Goal: Task Accomplishment & Management: Manage account settings

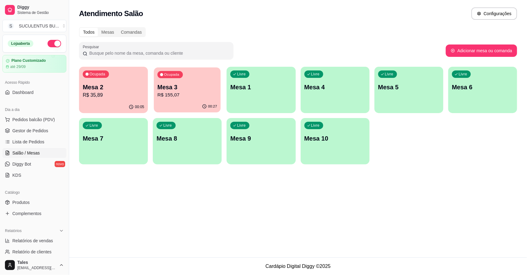
click at [193, 95] on p "R$ 155,07" at bounding box center [187, 94] width 60 height 7
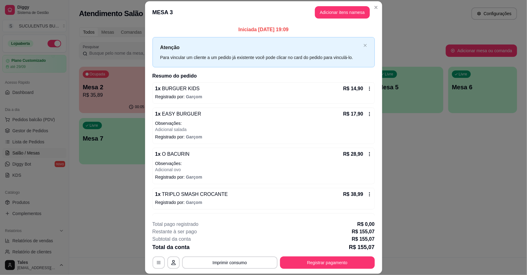
scroll to position [77, 0]
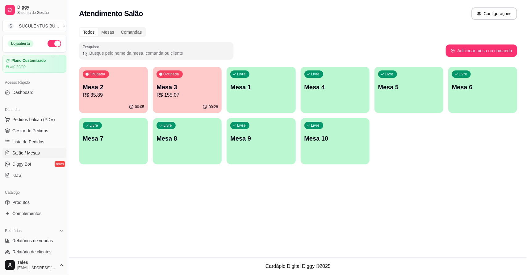
click at [195, 94] on p "R$ 155,07" at bounding box center [186, 94] width 61 height 7
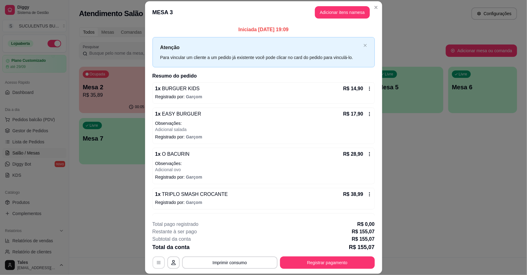
click at [157, 263] on icon "button" at bounding box center [159, 262] width 4 height 3
click at [156, 266] on button "button" at bounding box center [158, 262] width 12 height 12
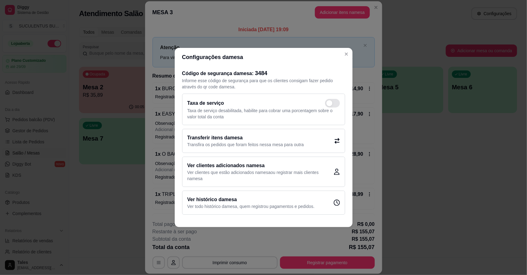
click at [262, 142] on p "Transfira os pedidos que foram feitos nessa mesa para outra" at bounding box center [245, 144] width 117 height 6
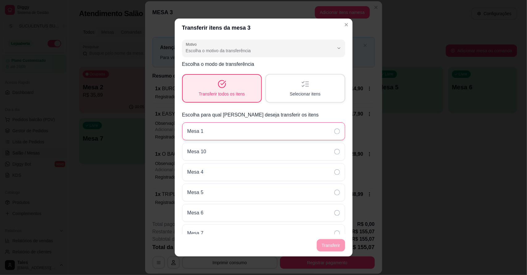
click at [225, 130] on div "Mesa 1" at bounding box center [263, 131] width 163 height 18
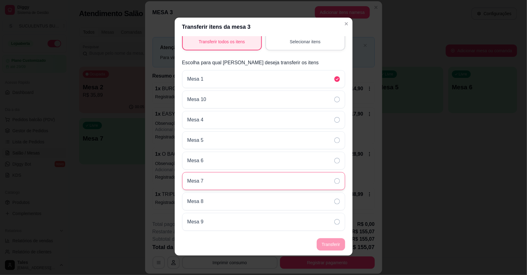
scroll to position [0, 0]
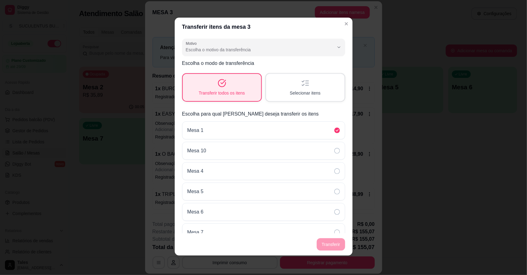
click at [315, 52] on span "Escolha o motivo da transferência" at bounding box center [260, 50] width 148 height 6
click at [381, 50] on div "Transferir itens da mesa 3 Motivo Pedido lançado na mesa errada Mudança de mesa…" at bounding box center [263, 137] width 527 height 275
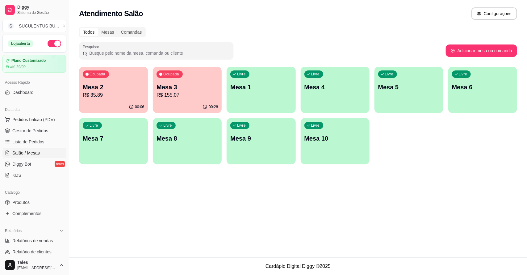
click at [190, 93] on p "R$ 155,07" at bounding box center [186, 94] width 61 height 7
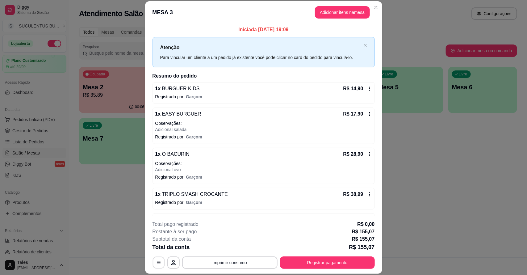
click at [157, 263] on icon "button" at bounding box center [159, 262] width 4 height 3
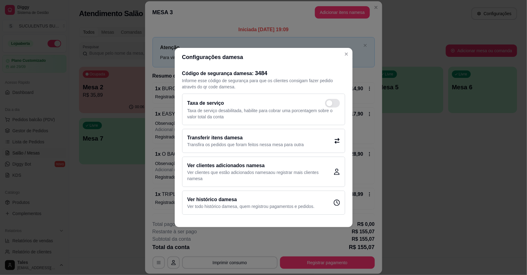
click at [220, 141] on p "Transfira os pedidos que foram feitos nessa mesa para outra" at bounding box center [245, 144] width 117 height 6
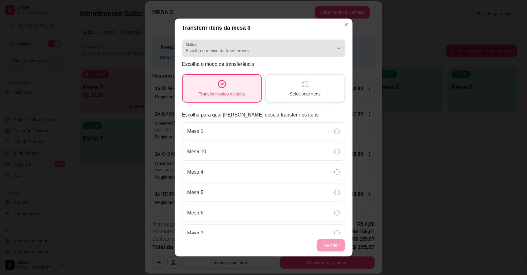
click at [258, 52] on span "Escolha o motivo da transferência" at bounding box center [260, 51] width 148 height 6
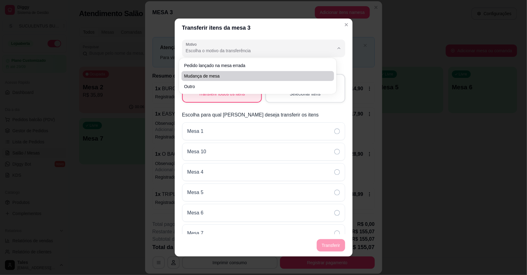
click at [212, 78] on span "Mudança de mesa" at bounding box center [254, 76] width 141 height 6
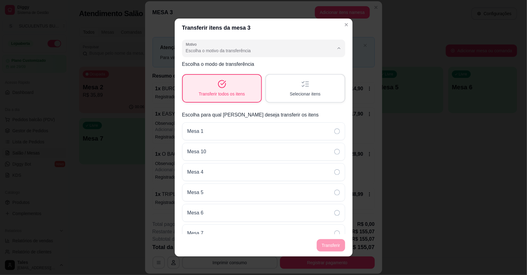
type input "TABLE_TRANSFER"
select select "TABLE_TRANSFER"
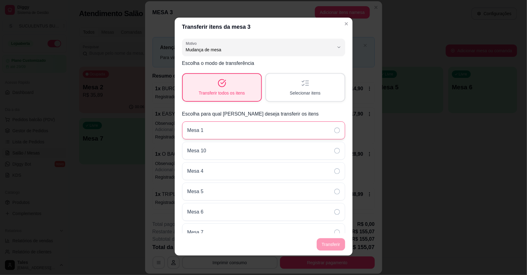
click at [269, 131] on div "Mesa 1" at bounding box center [263, 130] width 163 height 18
click at [329, 246] on button "Transferir" at bounding box center [331, 244] width 28 height 12
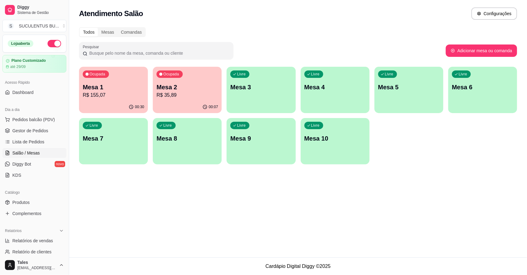
click at [193, 101] on button "Ocupada Mesa 2 R$ 35,89 00:07" at bounding box center [187, 90] width 69 height 46
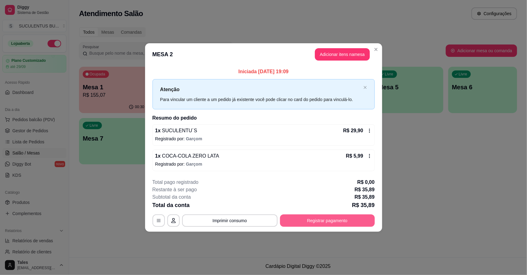
click at [339, 218] on button "Registrar pagamento" at bounding box center [327, 220] width 95 height 12
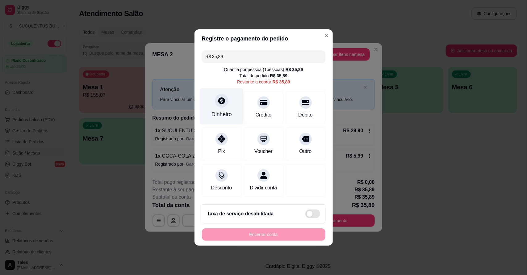
click at [230, 104] on div "Dinheiro" at bounding box center [222, 106] width 44 height 36
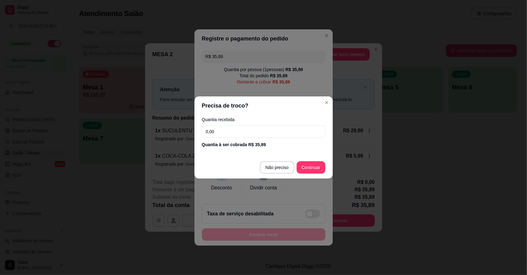
click at [235, 127] on input "0,00" at bounding box center [263, 131] width 123 height 12
type input "40,00"
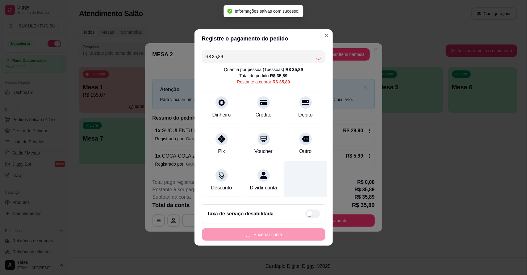
type input "R$ 0,00"
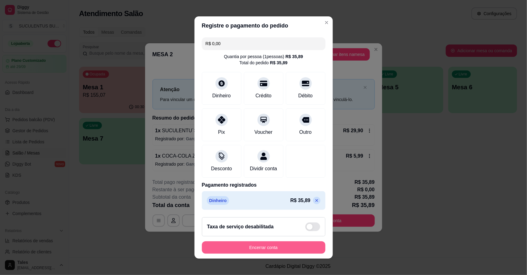
click at [296, 249] on button "Encerrar conta" at bounding box center [263, 247] width 123 height 12
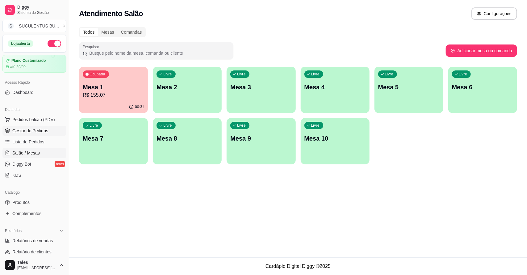
click at [35, 128] on span "Gestor de Pedidos" at bounding box center [30, 130] width 36 height 6
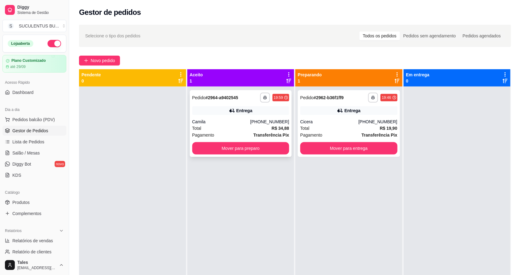
click at [238, 128] on div "Total R$ 34,88" at bounding box center [240, 128] width 97 height 7
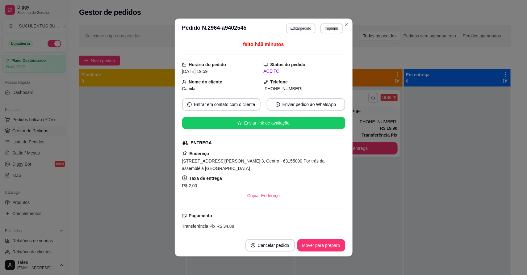
click at [296, 27] on button "Editar pedido" at bounding box center [300, 28] width 29 height 10
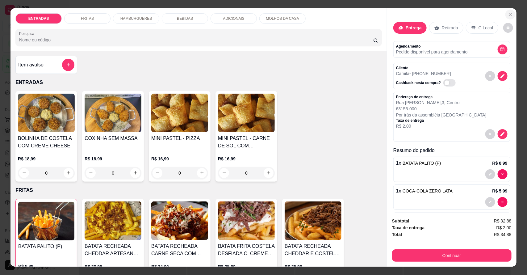
click at [508, 13] on icon "Close" at bounding box center [510, 14] width 5 height 5
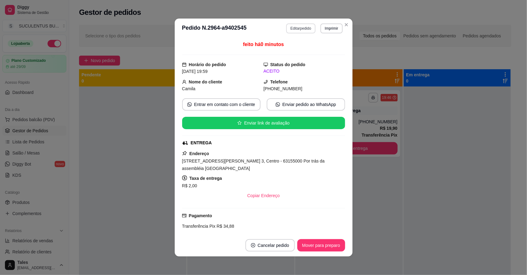
click at [306, 31] on button "Editar pedido" at bounding box center [300, 28] width 29 height 10
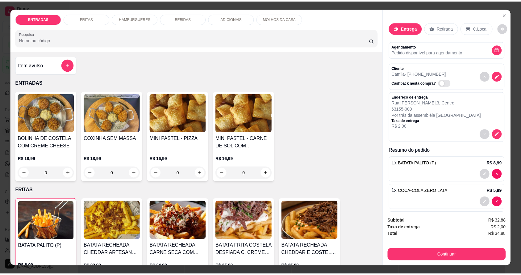
scroll to position [11, 0]
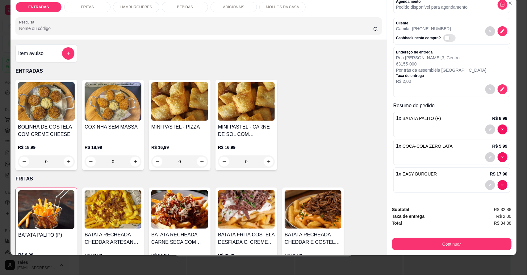
click at [432, 177] on div "1 x EASY BURGUER R$ 17,90" at bounding box center [451, 179] width 117 height 25
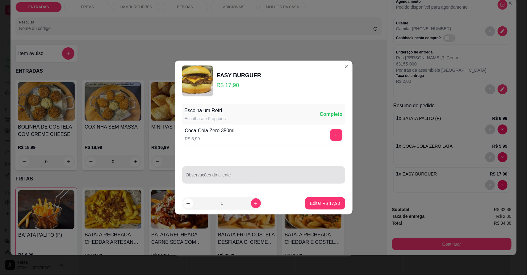
click at [296, 174] on input "Observações do cliente" at bounding box center [264, 177] width 156 height 6
type input "troca cebola caraelizada por [PERSON_NAME]"
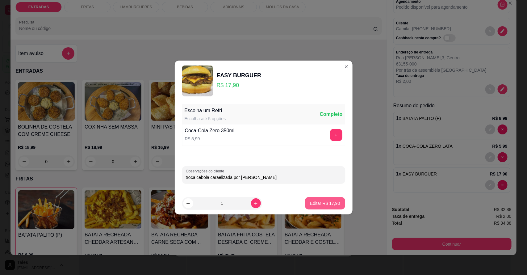
click at [329, 205] on p "Editar R$ 17,90" at bounding box center [325, 203] width 30 height 6
type input "0"
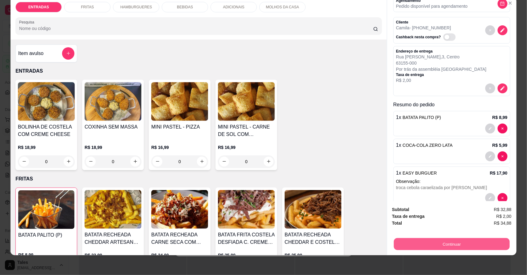
click at [449, 245] on button "Continuar" at bounding box center [452, 244] width 116 height 12
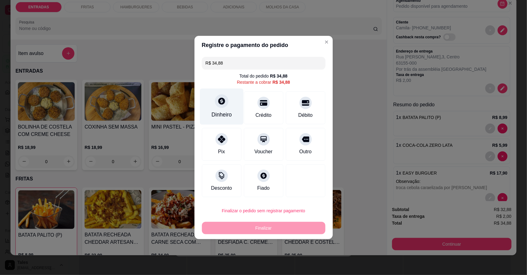
click at [228, 107] on div "Dinheiro" at bounding box center [222, 107] width 44 height 36
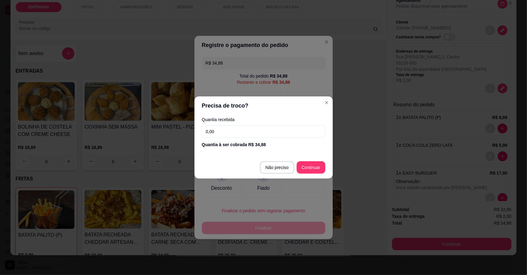
click at [251, 131] on input "0,00" at bounding box center [263, 131] width 123 height 12
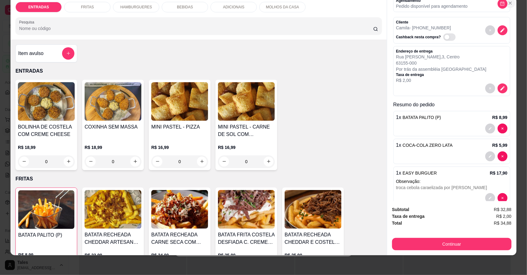
click at [508, 5] on icon "Close" at bounding box center [510, 3] width 5 height 5
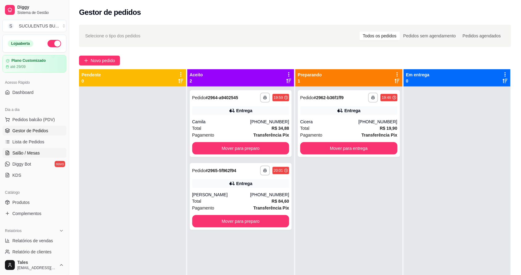
click at [28, 153] on span "Salão / Mesas" at bounding box center [25, 153] width 27 height 6
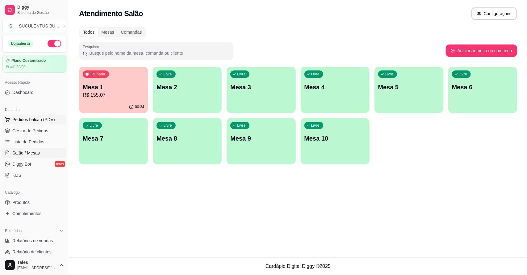
click at [35, 117] on span "Pedidos balcão (PDV)" at bounding box center [33, 119] width 43 height 6
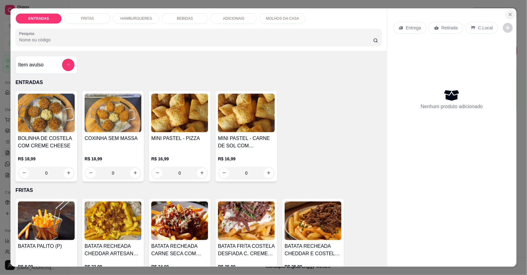
click at [509, 15] on icon "Close" at bounding box center [510, 14] width 5 height 5
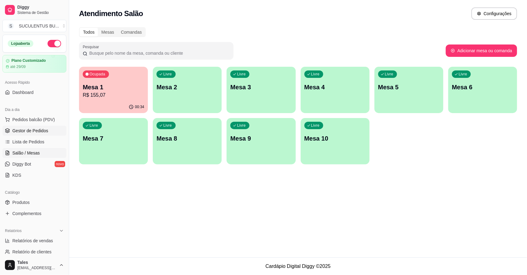
click at [35, 132] on span "Gestor de Pedidos" at bounding box center [30, 130] width 36 height 6
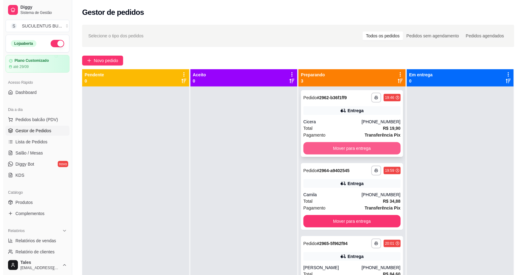
scroll to position [39, 0]
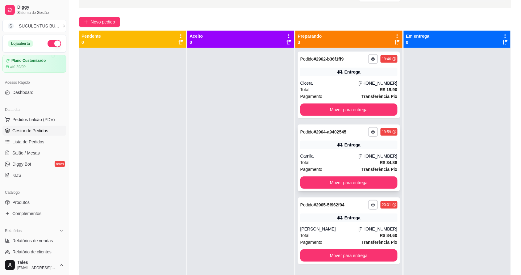
click at [336, 160] on div "Total R$ 34,88" at bounding box center [348, 162] width 97 height 7
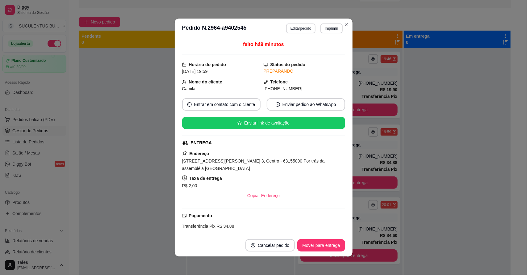
click at [297, 28] on button "Editar pedido" at bounding box center [300, 28] width 29 height 10
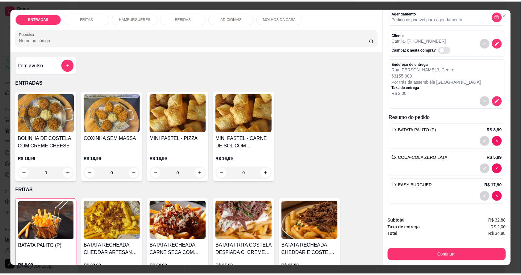
scroll to position [11, 0]
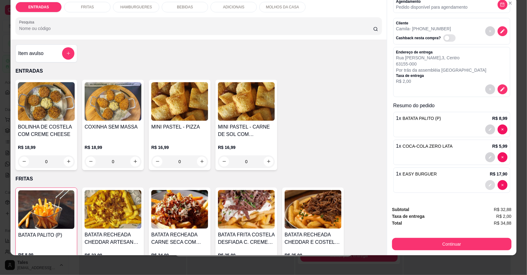
click at [485, 187] on button "decrease-product-quantity" at bounding box center [490, 185] width 10 height 10
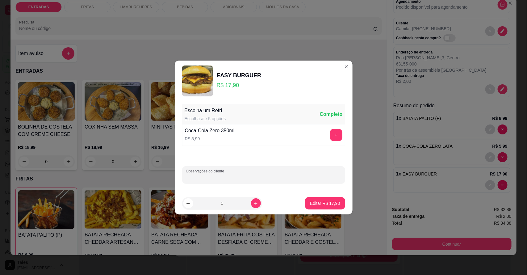
click at [233, 175] on input "Observações do cliente" at bounding box center [264, 177] width 156 height 6
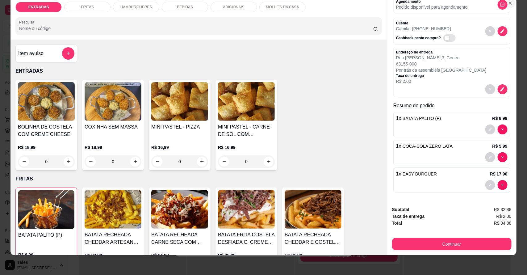
click at [508, 4] on icon "Close" at bounding box center [510, 3] width 5 height 5
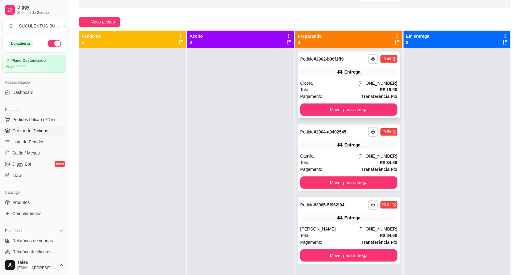
scroll to position [17, 0]
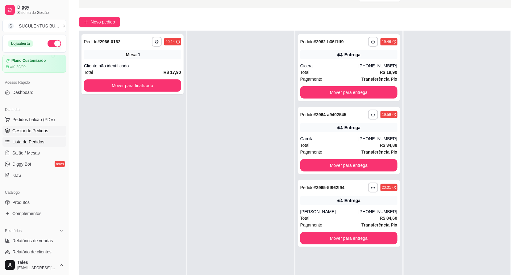
click at [29, 143] on span "Lista de Pedidos" at bounding box center [28, 142] width 32 height 6
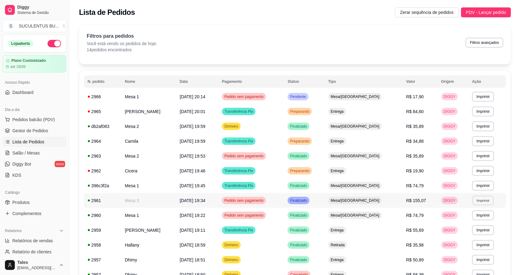
click at [481, 203] on button "Imprimir" at bounding box center [483, 200] width 21 height 10
click at [474, 235] on button "IMPRESSORA CAIXA" at bounding box center [466, 234] width 49 height 10
click at [25, 132] on span "Gestor de Pedidos" at bounding box center [30, 130] width 36 height 6
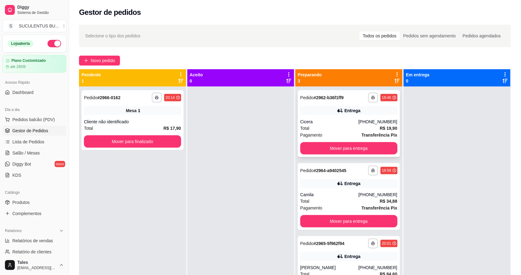
click at [335, 127] on div "Total R$ 19,90" at bounding box center [348, 128] width 97 height 7
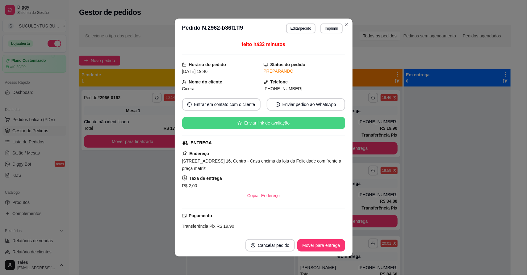
click at [311, 120] on button "Enviar link de avaliação" at bounding box center [263, 123] width 163 height 12
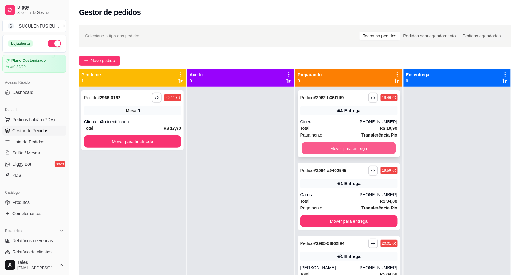
click at [345, 144] on button "Mover para entrega" at bounding box center [349, 148] width 94 height 12
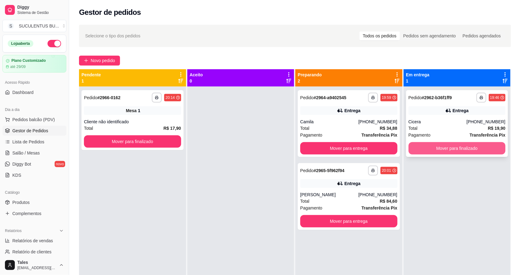
click at [451, 149] on button "Mover para finalizado" at bounding box center [457, 148] width 97 height 12
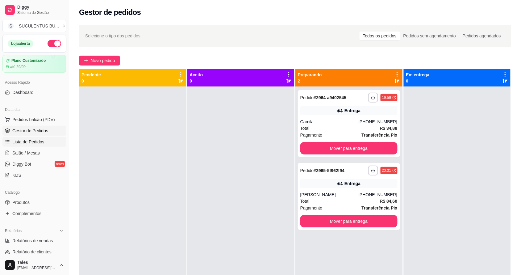
click at [28, 142] on span "Lista de Pedidos" at bounding box center [28, 142] width 32 height 6
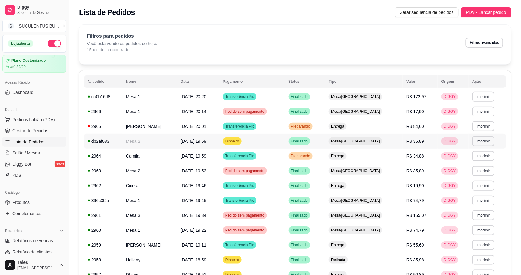
scroll to position [39, 0]
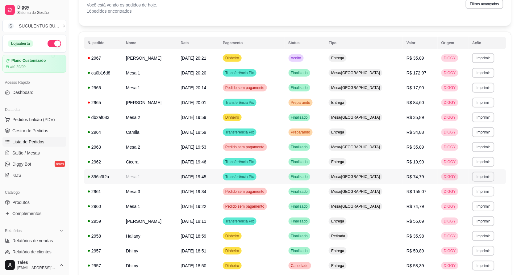
click at [386, 194] on td "Mesa/[GEOGRAPHIC_DATA]" at bounding box center [364, 191] width 78 height 15
click at [38, 121] on span "Pedidos balcão (PDV)" at bounding box center [33, 119] width 43 height 6
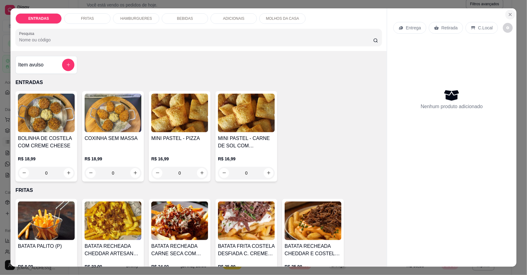
click at [511, 15] on button "Close" at bounding box center [510, 15] width 10 height 10
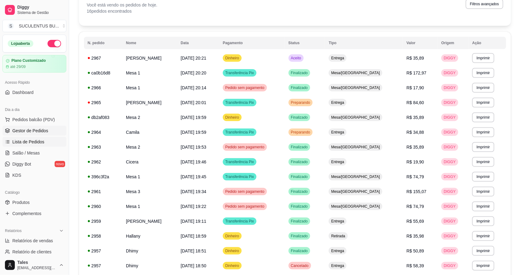
click at [31, 132] on span "Gestor de Pedidos" at bounding box center [30, 130] width 36 height 6
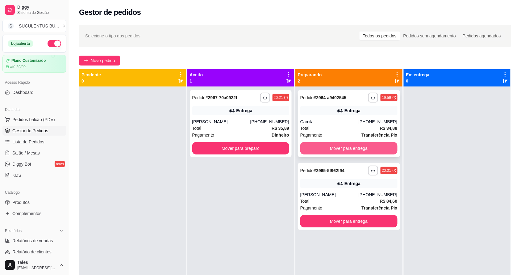
click at [306, 147] on button "Mover para entrega" at bounding box center [348, 148] width 97 height 12
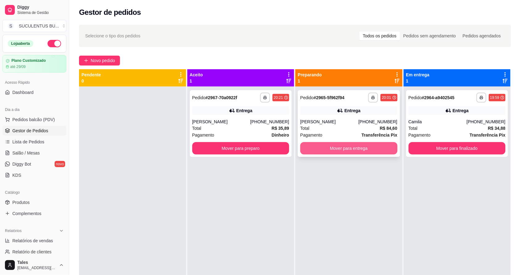
click at [313, 149] on button "Mover para entrega" at bounding box center [348, 148] width 97 height 12
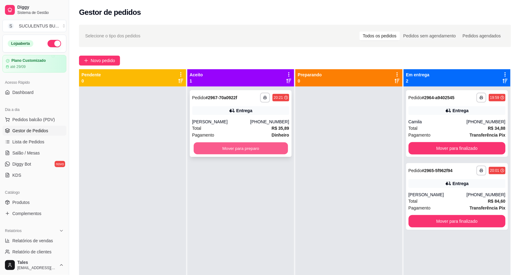
click at [275, 152] on button "Mover para preparo" at bounding box center [241, 148] width 94 height 12
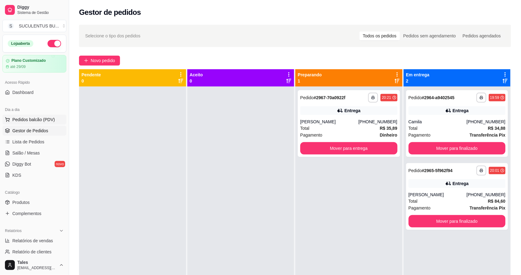
click at [26, 119] on span "Pedidos balcão (PDV)" at bounding box center [33, 119] width 43 height 6
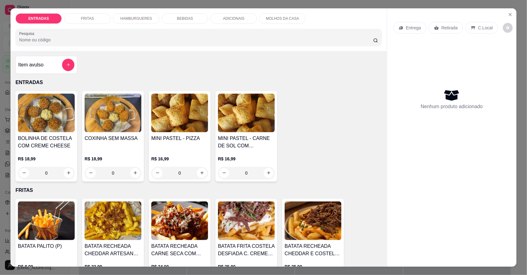
click at [145, 17] on p "HAMBURGUERES" at bounding box center [136, 18] width 32 height 5
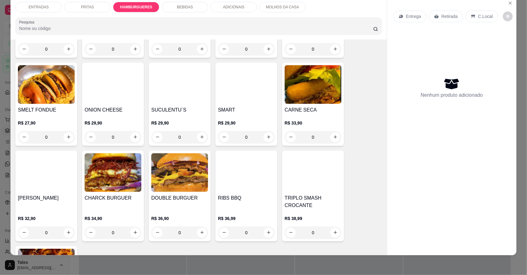
scroll to position [493, 0]
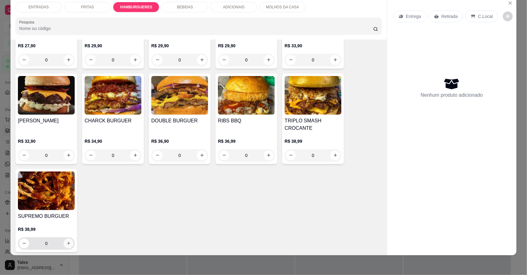
click at [66, 242] on icon "increase-product-quantity" at bounding box center [68, 243] width 5 height 5
type input "1"
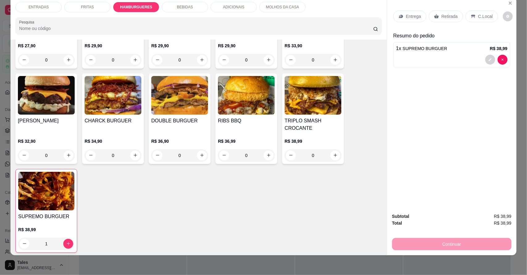
scroll to position [339, 0]
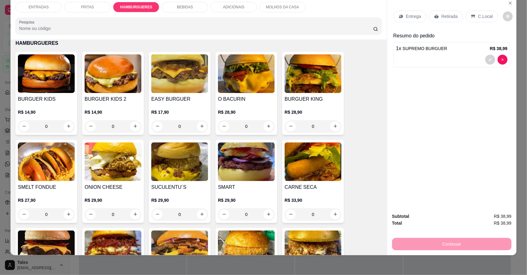
click at [186, 9] on p "BEBIDAS" at bounding box center [185, 7] width 16 height 5
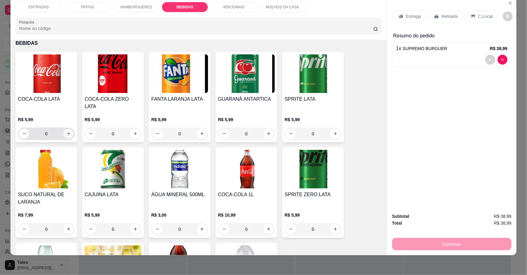
click at [66, 131] on icon "increase-product-quantity" at bounding box center [68, 133] width 5 height 5
type input "1"
click at [406, 15] on p "Entrega" at bounding box center [413, 16] width 15 height 6
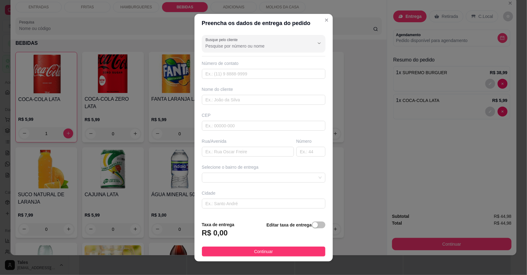
click at [284, 44] on input "Busque pelo cliente" at bounding box center [255, 46] width 99 height 6
click at [274, 60] on span "[PERSON_NAME]" at bounding box center [252, 61] width 96 height 6
type input "[PERSON_NAME]"
type input "75981249080"
type input "[PERSON_NAME]"
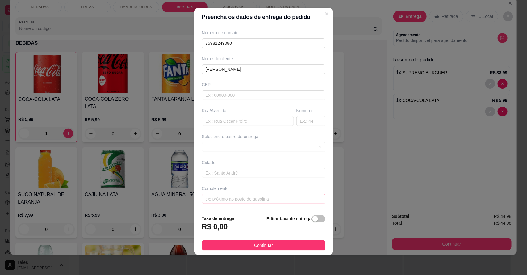
scroll to position [10, 0]
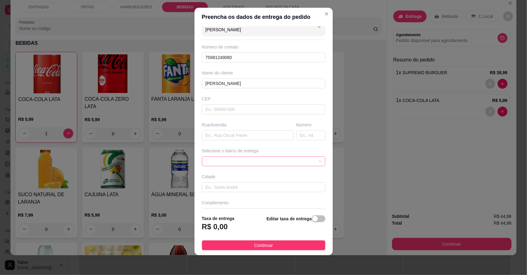
click at [262, 161] on span at bounding box center [264, 160] width 116 height 9
type input "[PERSON_NAME]"
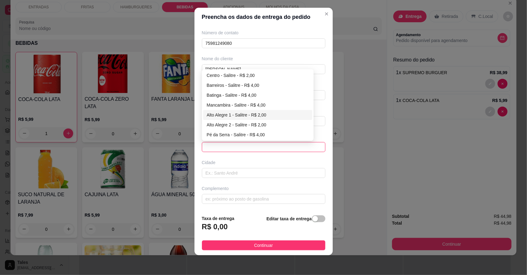
scroll to position [0, 0]
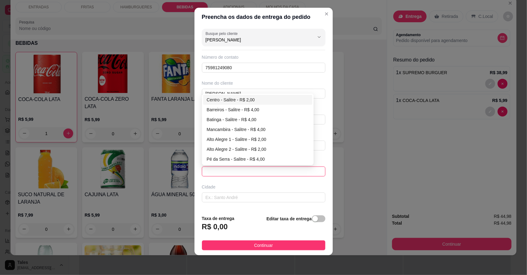
click at [240, 101] on div "Centro - Salitre - R$ 2,00" at bounding box center [258, 99] width 102 height 7
type input "Salitre"
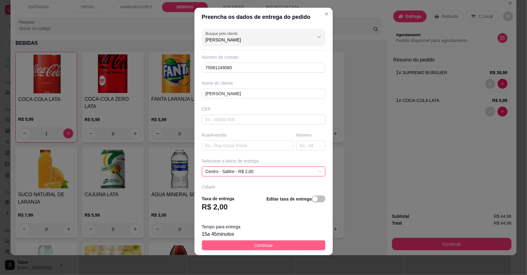
click at [254, 243] on span "Continuar" at bounding box center [263, 245] width 19 height 7
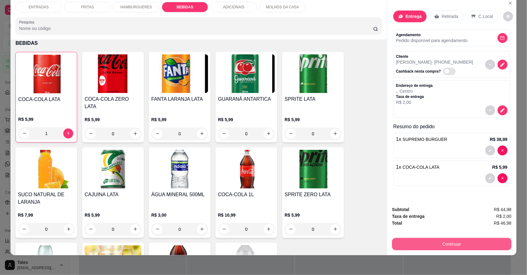
click at [459, 246] on button "Continuar" at bounding box center [451, 244] width 119 height 12
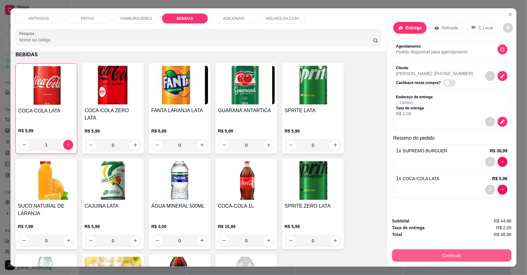
click at [487, 253] on button "Continuar" at bounding box center [451, 255] width 119 height 12
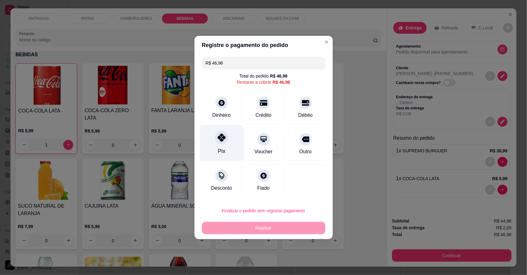
click at [232, 146] on div "Pix" at bounding box center [222, 143] width 44 height 36
type input "R$ 0,00"
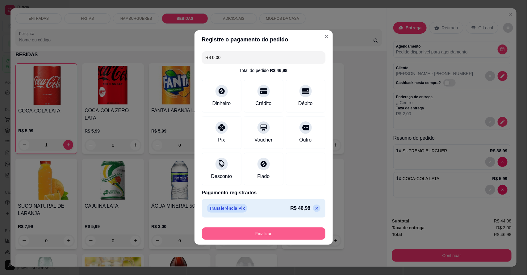
click at [288, 233] on button "Finalizar" at bounding box center [263, 233] width 123 height 12
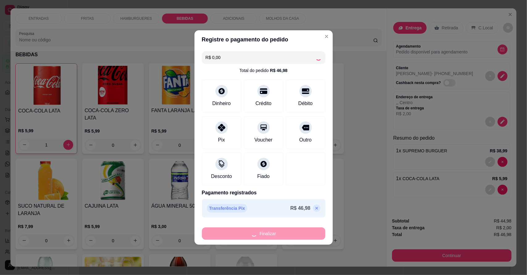
type input "0"
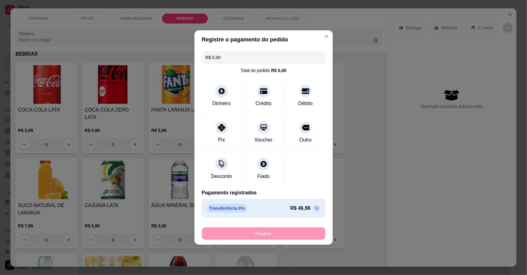
type input "-R$ 46,98"
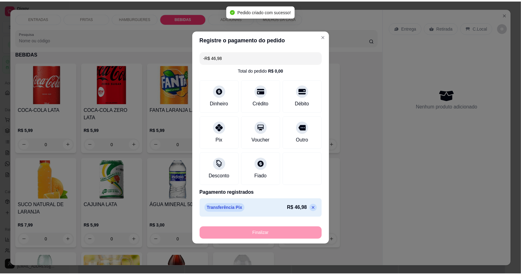
scroll to position [710, 0]
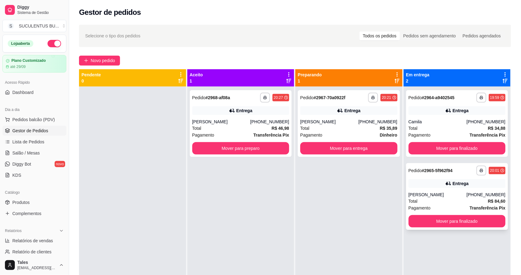
click at [464, 196] on div "[PERSON_NAME]" at bounding box center [438, 194] width 58 height 6
drag, startPoint x: 21, startPoint y: 140, endPoint x: 3, endPoint y: 136, distance: 18.2
click at [20, 141] on span "Lista de Pedidos" at bounding box center [28, 142] width 32 height 6
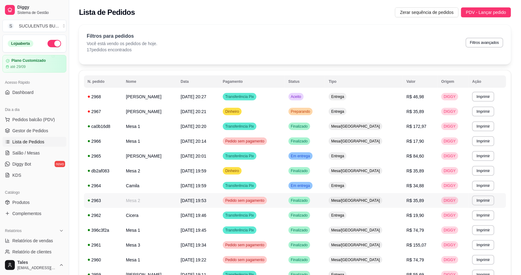
click at [285, 200] on td "Pedido sem pagamento" at bounding box center [252, 200] width 66 height 15
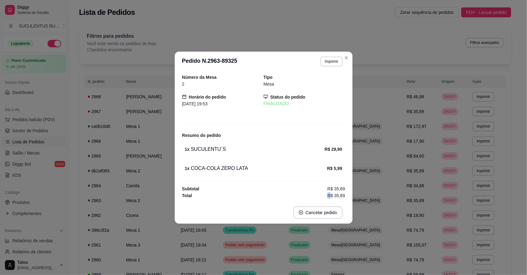
click at [323, 195] on div "Total R$ 35,89" at bounding box center [263, 195] width 163 height 7
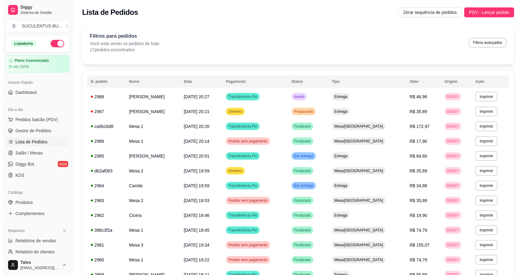
scroll to position [39, 0]
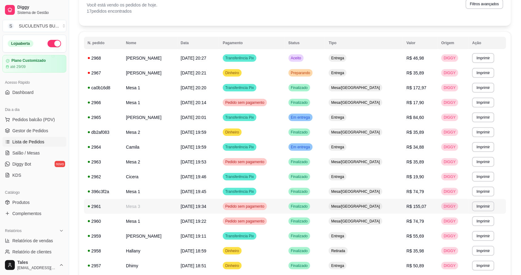
click at [395, 210] on td "Mesa/[GEOGRAPHIC_DATA]" at bounding box center [364, 206] width 78 height 15
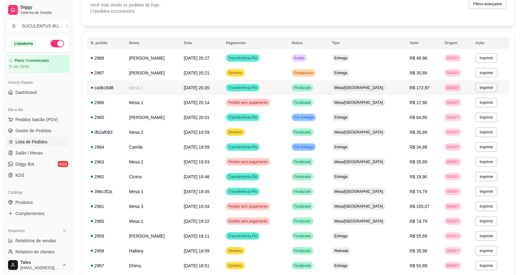
scroll to position [0, 0]
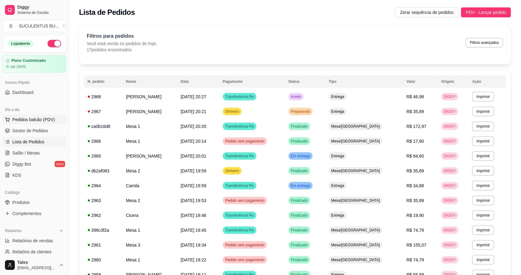
click at [29, 118] on span "Pedidos balcão (PDV)" at bounding box center [33, 119] width 43 height 6
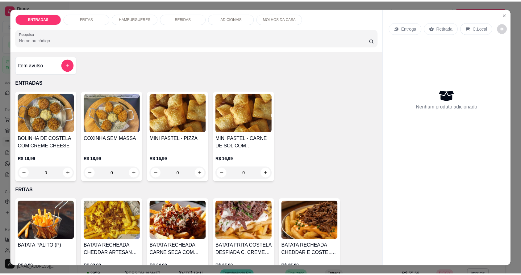
scroll to position [77, 0]
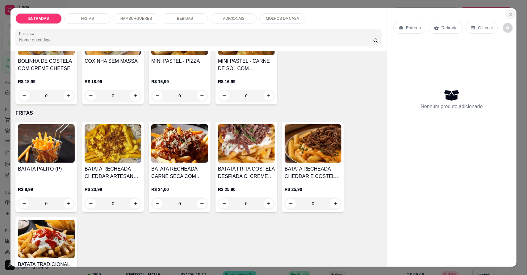
click at [508, 14] on icon "Close" at bounding box center [510, 14] width 5 height 5
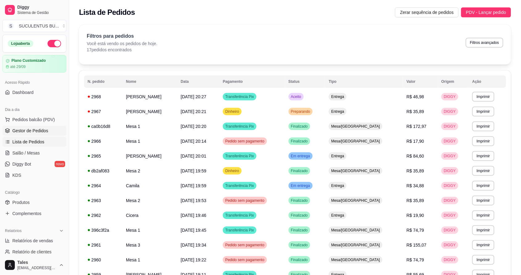
click at [40, 126] on link "Gestor de Pedidos" at bounding box center [34, 131] width 64 height 10
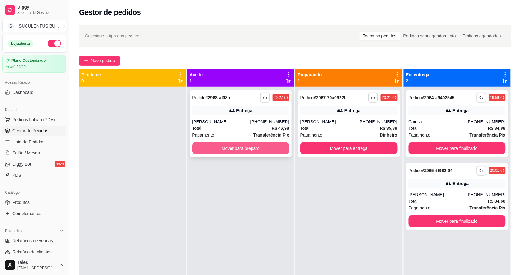
click at [238, 147] on button "Mover para preparo" at bounding box center [240, 148] width 97 height 12
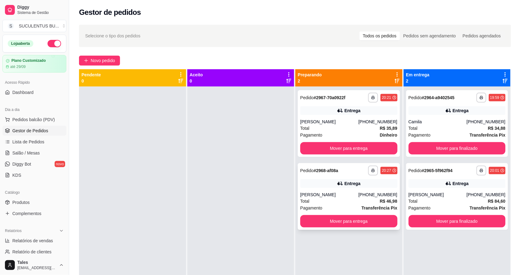
click at [366, 209] on strong "Transferência Pix" at bounding box center [380, 207] width 36 height 5
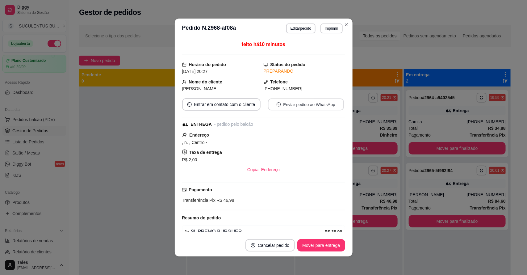
click at [304, 107] on button "Enviar pedido ao WhatsApp" at bounding box center [306, 104] width 76 height 12
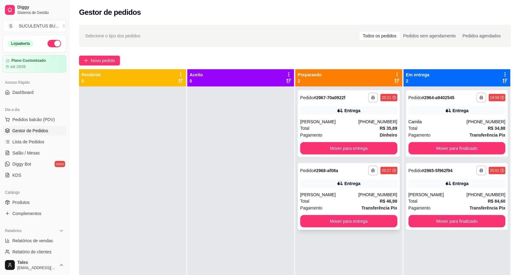
click at [338, 198] on div "Total R$ 46,98" at bounding box center [348, 201] width 97 height 7
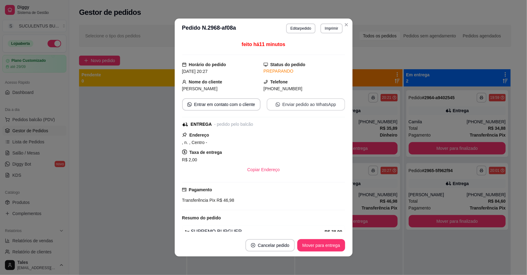
click at [280, 101] on button "Enviar pedido ao WhatsApp" at bounding box center [306, 104] width 78 height 12
click at [295, 29] on button "Editar pedido" at bounding box center [300, 28] width 29 height 10
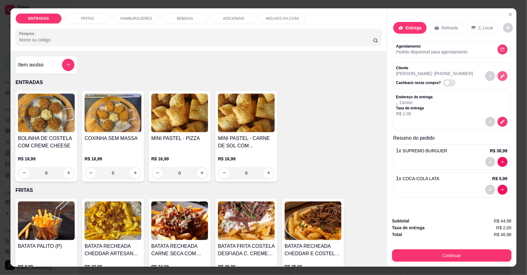
click at [500, 75] on icon "decrease-product-quantity" at bounding box center [503, 76] width 6 height 6
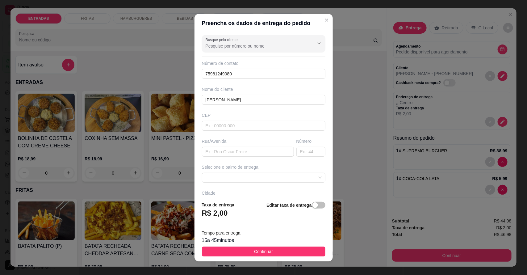
click at [235, 65] on div "Número de contato" at bounding box center [263, 63] width 123 height 6
click at [236, 71] on input "75981249080" at bounding box center [263, 74] width 123 height 10
click at [237, 72] on input "75981249080" at bounding box center [263, 74] width 123 height 10
click at [237, 73] on input "75981249080" at bounding box center [263, 74] width 123 height 10
paste input "558 89754-1887"
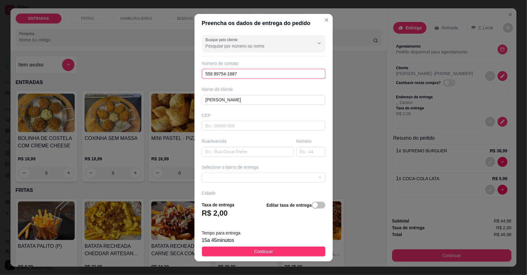
click at [205, 73] on input "558 89754-1887" at bounding box center [263, 74] width 123 height 10
click at [204, 75] on input "[PHONE_NUMBER]" at bounding box center [263, 74] width 123 height 10
type input "[PHONE_NUMBER]"
click at [252, 99] on input "[PERSON_NAME]" at bounding box center [263, 100] width 123 height 10
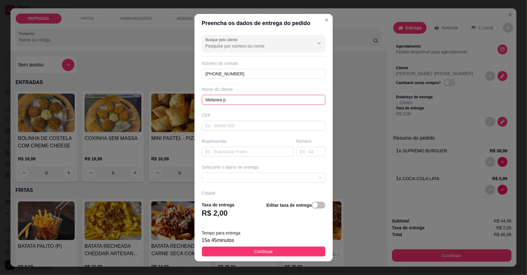
type input "Melanea"
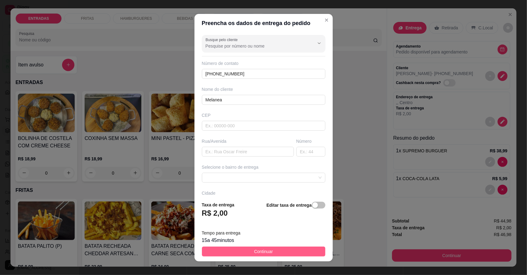
click at [255, 251] on span "Continuar" at bounding box center [263, 251] width 19 height 7
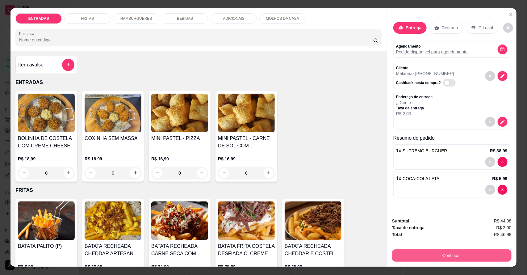
click at [444, 252] on button "Continuar" at bounding box center [451, 255] width 119 height 12
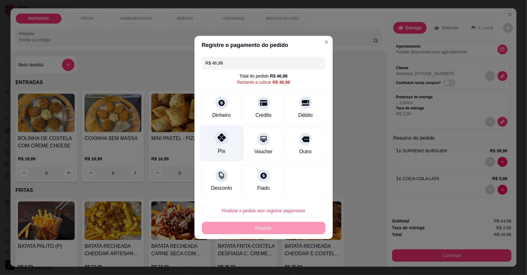
click at [225, 148] on div "Pix" at bounding box center [222, 143] width 44 height 36
type input "R$ 0,00"
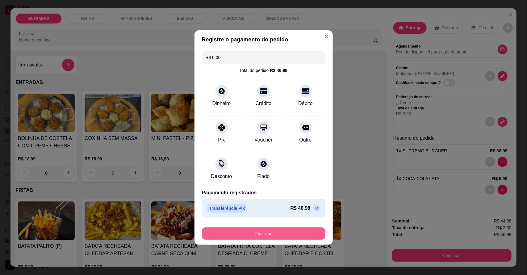
click at [246, 231] on button "Finalizar" at bounding box center [263, 233] width 123 height 12
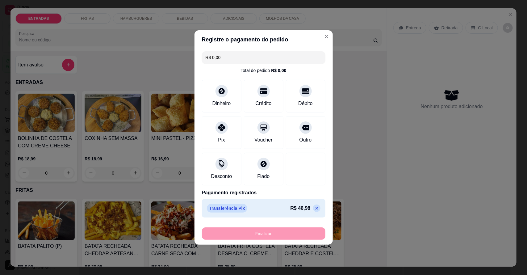
type input "0"
type input "-R$ 46,98"
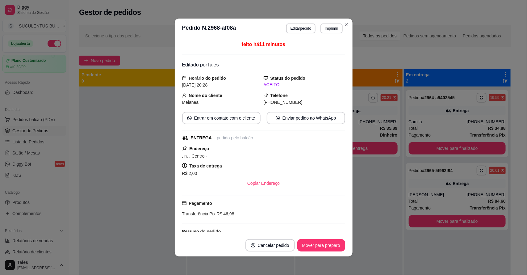
click at [297, 116] on button "Enviar pedido ao WhatsApp" at bounding box center [306, 118] width 78 height 12
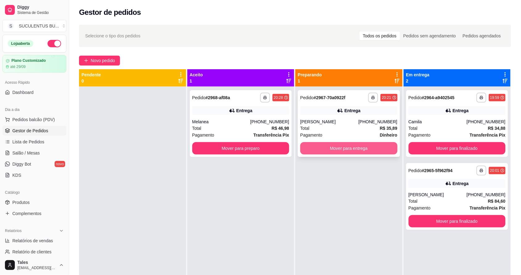
click at [363, 146] on button "Mover para entrega" at bounding box center [348, 148] width 97 height 12
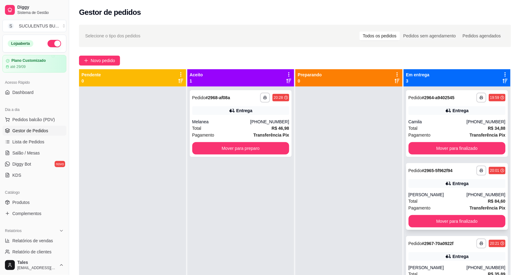
scroll to position [17, 0]
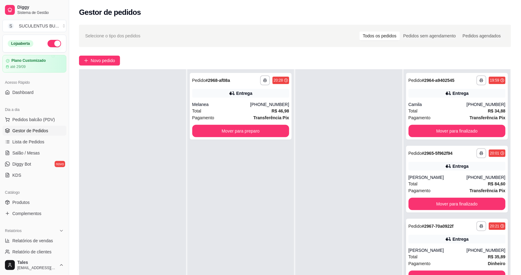
click at [446, 257] on div "Total R$ 35,89" at bounding box center [457, 256] width 97 height 7
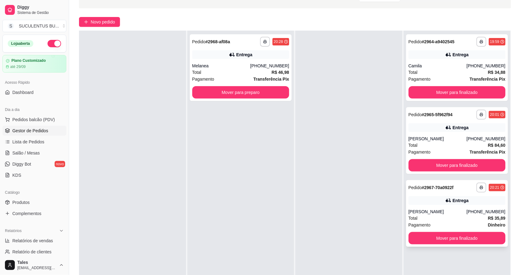
scroll to position [77, 0]
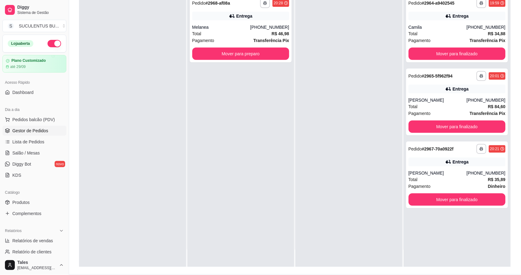
click at [365, 141] on div at bounding box center [348, 129] width 107 height 275
click at [465, 123] on button "Mover para finalizado" at bounding box center [457, 127] width 94 height 12
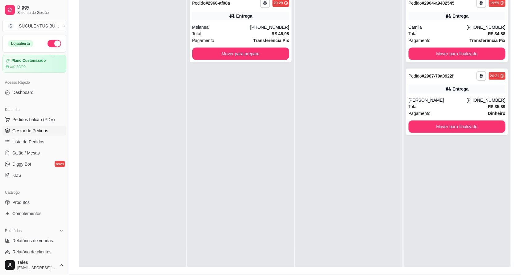
scroll to position [0, 0]
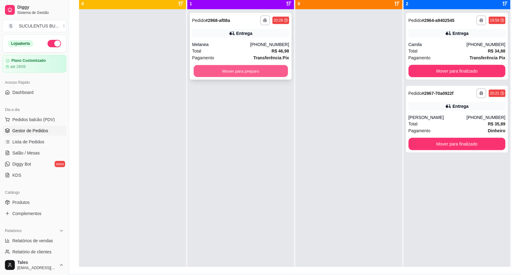
click at [233, 76] on button "Mover para preparo" at bounding box center [241, 71] width 94 height 12
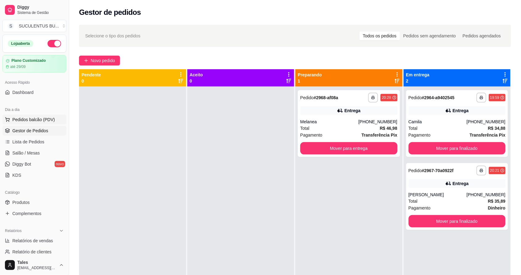
click at [28, 121] on span "Pedidos balcão (PDV)" at bounding box center [33, 119] width 43 height 6
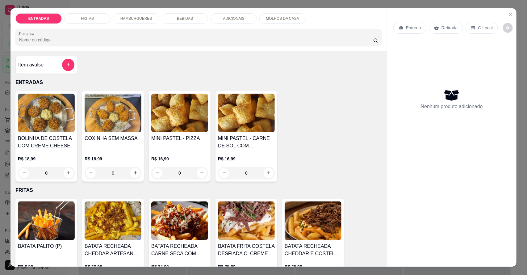
click at [136, 22] on div "HAMBURGUERES" at bounding box center [136, 18] width 46 height 10
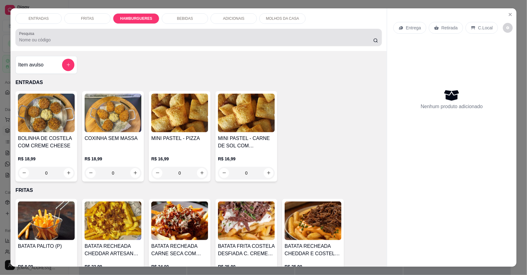
scroll to position [11, 0]
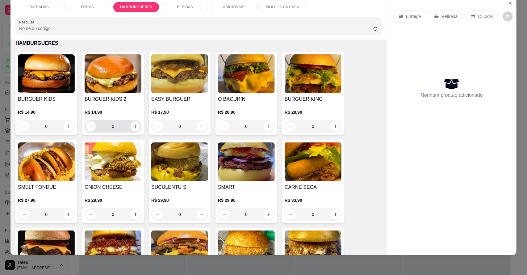
click at [133, 128] on icon "increase-product-quantity" at bounding box center [135, 126] width 5 height 5
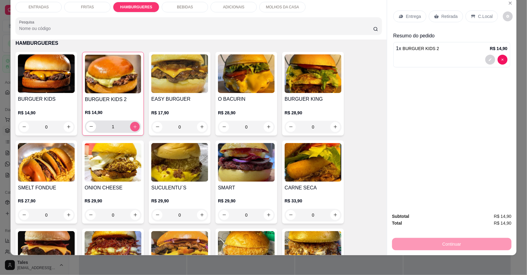
click at [133, 128] on icon "increase-product-quantity" at bounding box center [135, 126] width 5 height 5
type input "3"
click at [406, 19] on div "Entrega" at bounding box center [409, 16] width 33 height 12
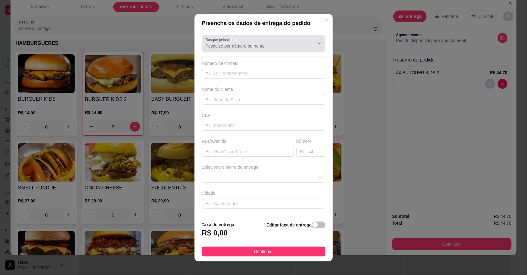
click at [266, 48] on input "Busque pelo cliente" at bounding box center [255, 46] width 99 height 6
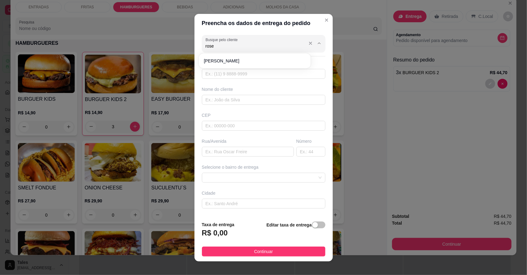
type input "rosem"
click at [272, 72] on input "text" at bounding box center [263, 74] width 123 height 10
drag, startPoint x: 204, startPoint y: 45, endPoint x: 255, endPoint y: 50, distance: 51.2
click at [255, 50] on div "Busque pelo cliente 88992810842" at bounding box center [263, 43] width 123 height 17
type input "88992810842"
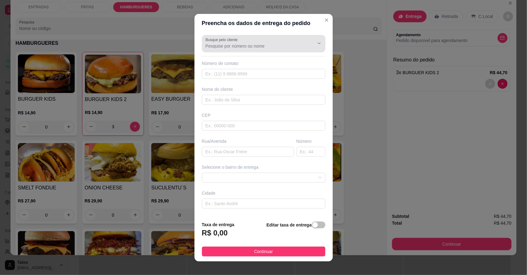
drag, startPoint x: 256, startPoint y: 50, endPoint x: 211, endPoint y: 48, distance: 45.4
click at [211, 48] on input "Busque pelo cliente" at bounding box center [255, 46] width 99 height 6
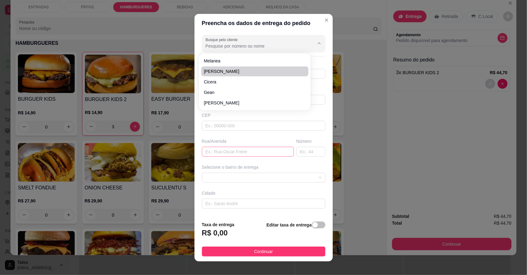
click at [277, 151] on input "text" at bounding box center [248, 152] width 92 height 10
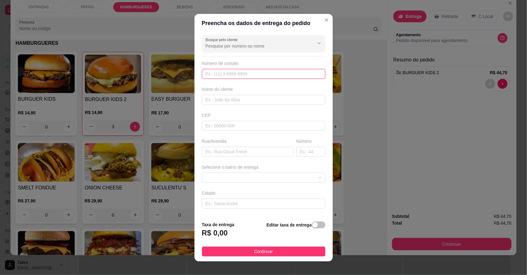
click at [256, 72] on input "text" at bounding box center [263, 74] width 123 height 10
click at [253, 98] on input "text" at bounding box center [263, 100] width 123 height 10
type input "88992810842"
click at [233, 127] on input "text" at bounding box center [263, 126] width 123 height 10
type input "63155000"
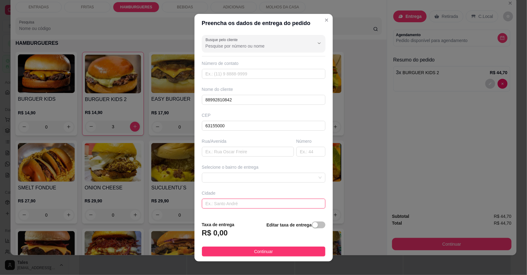
click at [238, 207] on input "text" at bounding box center [263, 203] width 123 height 10
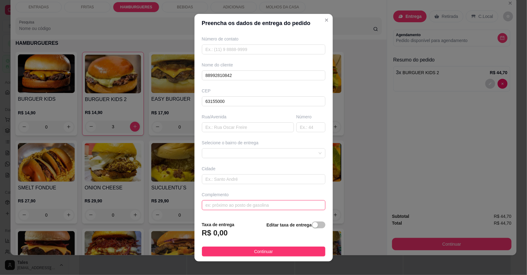
click at [241, 206] on input "text" at bounding box center [263, 205] width 123 height 10
click at [221, 204] on input "no salao d [PERSON_NAME]" at bounding box center [263, 205] width 123 height 10
click at [250, 153] on span at bounding box center [264, 152] width 116 height 9
type input "no salao de [PERSON_NAME]"
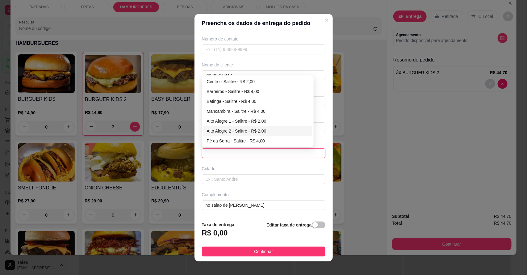
scroll to position [6, 0]
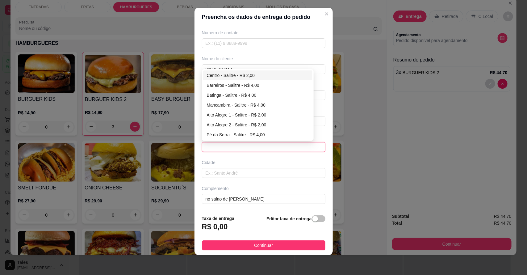
click at [223, 73] on div "Centro - Salitre - R$ 2,00" at bounding box center [258, 75] width 102 height 7
type input "Salitre"
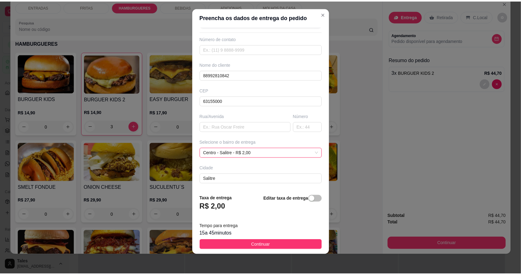
scroll to position [25, 0]
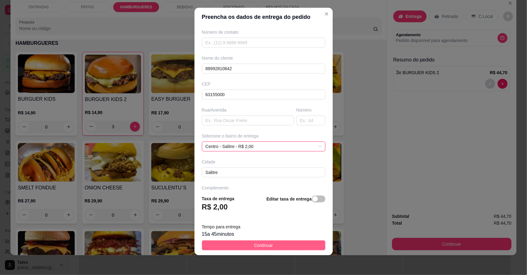
click at [276, 244] on button "Continuar" at bounding box center [263, 245] width 123 height 10
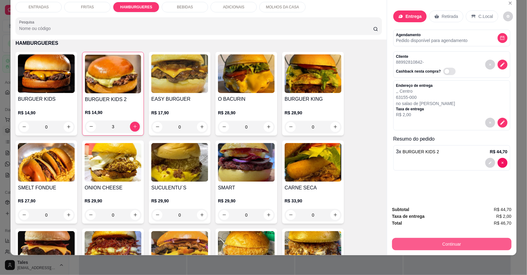
click at [434, 241] on button "Continuar" at bounding box center [451, 244] width 119 height 12
click at [440, 246] on button "Continuar" at bounding box center [451, 244] width 119 height 12
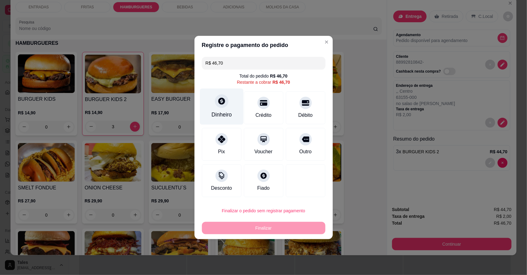
click at [226, 110] on div "Dinheiro" at bounding box center [222, 107] width 44 height 36
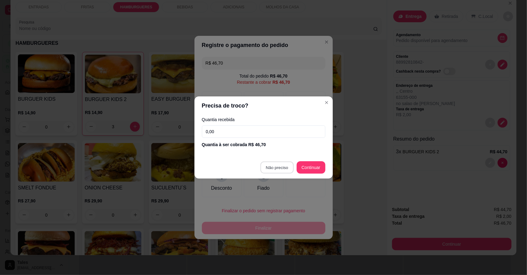
type input "R$ 0,00"
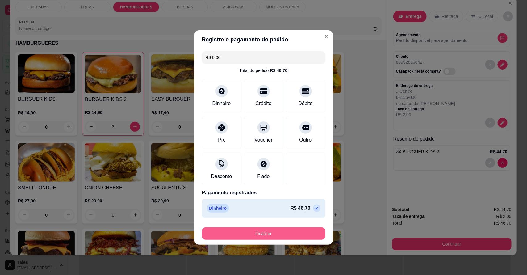
click at [263, 231] on button "Finalizar" at bounding box center [263, 233] width 123 height 12
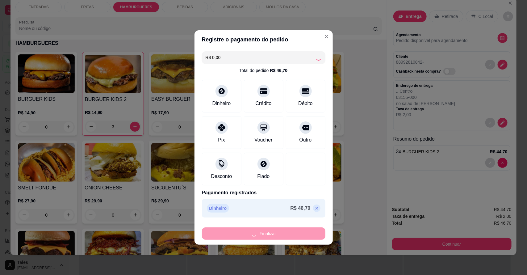
type input "0"
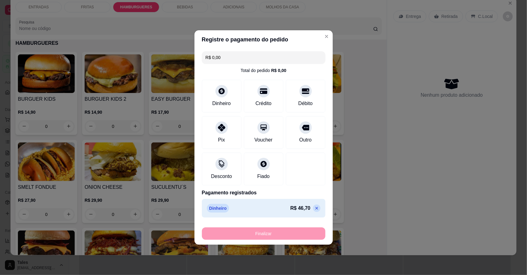
type input "-R$ 46,70"
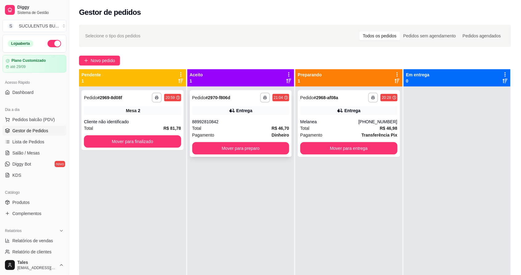
click at [246, 129] on div "Total R$ 46,70" at bounding box center [240, 128] width 97 height 7
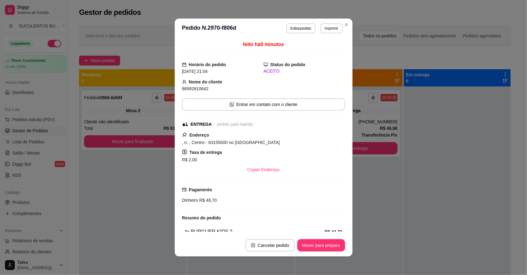
click at [298, 30] on button "Editar pedido" at bounding box center [300, 28] width 29 height 10
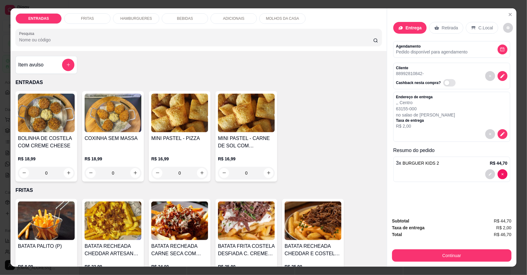
click at [500, 75] on icon "decrease-product-quantity" at bounding box center [503, 76] width 6 height 6
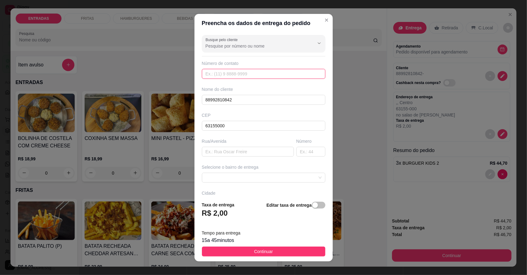
click at [235, 76] on input "text" at bounding box center [263, 74] width 123 height 10
click at [239, 73] on input "text" at bounding box center [263, 74] width 123 height 10
click at [233, 101] on input "88992810842" at bounding box center [263, 100] width 123 height 10
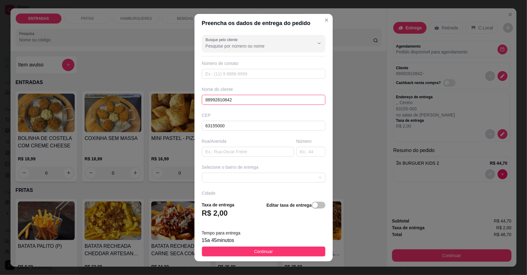
click at [233, 101] on input "88992810842" at bounding box center [263, 100] width 123 height 10
click at [231, 73] on input "text" at bounding box center [263, 74] width 123 height 10
paste input "[PHONE_NUMBER]"
type input "[PHONE_NUMBER]"
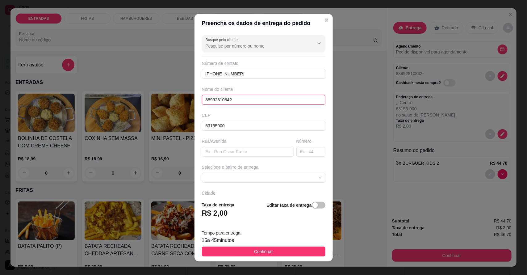
click at [232, 99] on input "88992810842" at bounding box center [263, 100] width 123 height 10
type input "rosemberg"
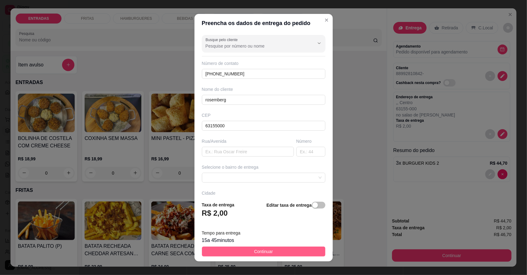
click at [254, 252] on span "Continuar" at bounding box center [263, 251] width 19 height 7
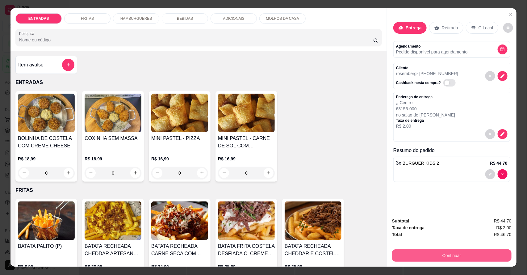
click at [486, 259] on button "Continuar" at bounding box center [451, 255] width 119 height 12
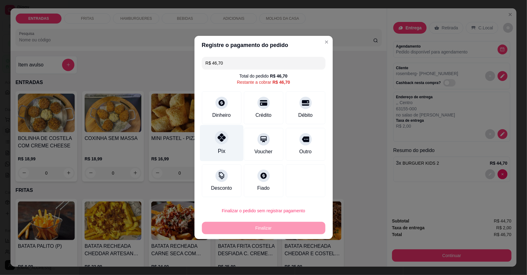
click at [220, 140] on icon at bounding box center [221, 137] width 8 height 8
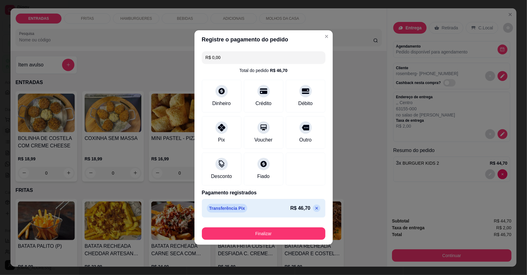
click at [314, 207] on icon at bounding box center [316, 208] width 5 height 5
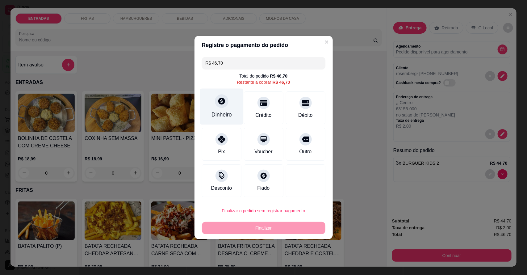
click at [222, 101] on icon at bounding box center [221, 101] width 7 height 7
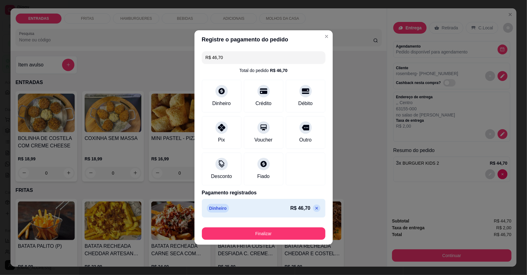
type input "R$ 0,00"
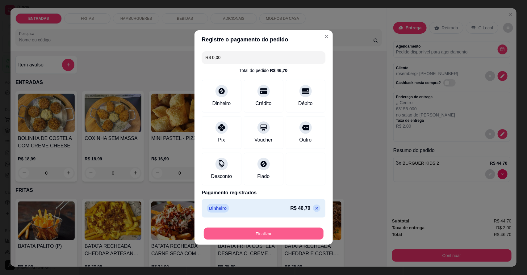
click at [289, 231] on button "Finalizar" at bounding box center [264, 233] width 120 height 12
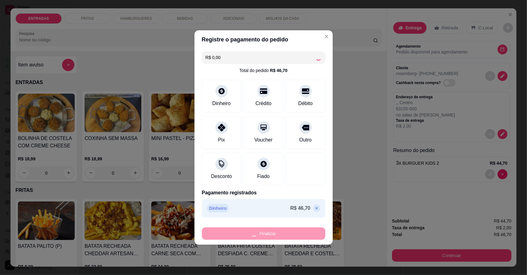
type input "0"
type input "-R$ 46,70"
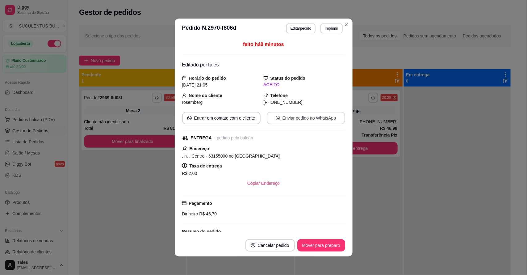
click at [297, 122] on button "Enviar pedido ao WhatsApp" at bounding box center [306, 118] width 78 height 12
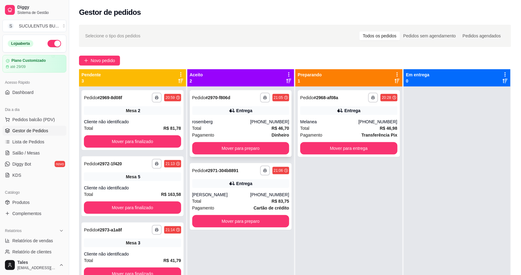
click at [250, 123] on div "rosemberg" at bounding box center [221, 122] width 58 height 6
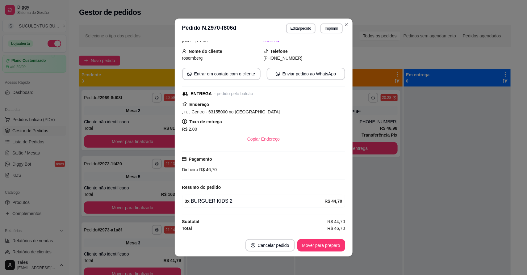
scroll to position [1, 0]
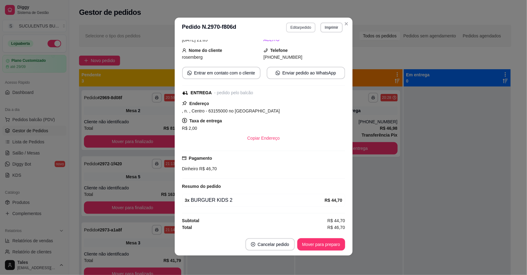
click at [298, 26] on button "Editar pedido" at bounding box center [300, 28] width 29 height 10
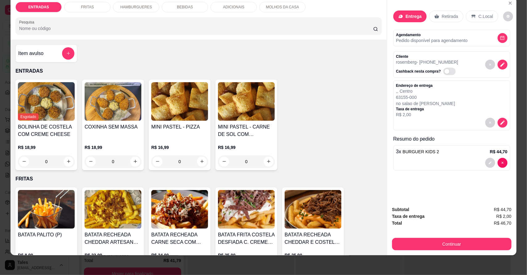
scroll to position [0, 0]
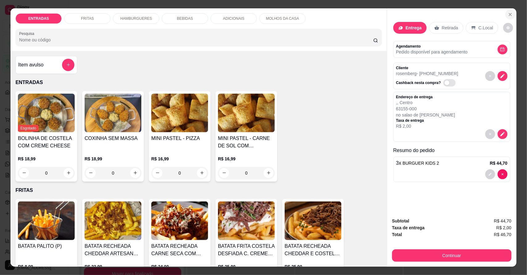
click at [508, 15] on icon "Close" at bounding box center [510, 14] width 5 height 5
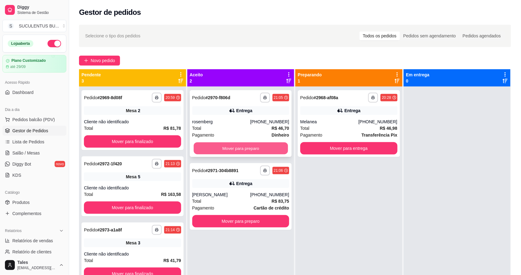
click at [241, 150] on button "Mover para preparo" at bounding box center [241, 148] width 94 height 12
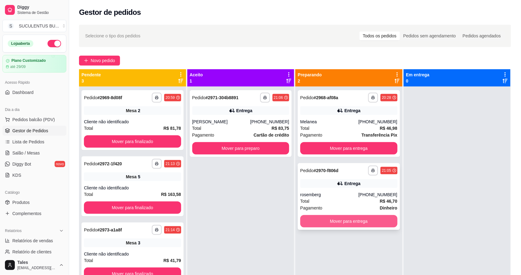
click at [358, 223] on button "Mover para entrega" at bounding box center [348, 221] width 97 height 12
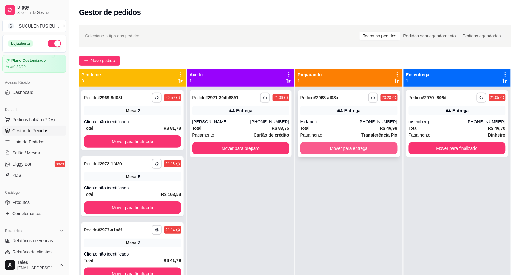
click at [344, 144] on button "Mover para entrega" at bounding box center [348, 148] width 97 height 12
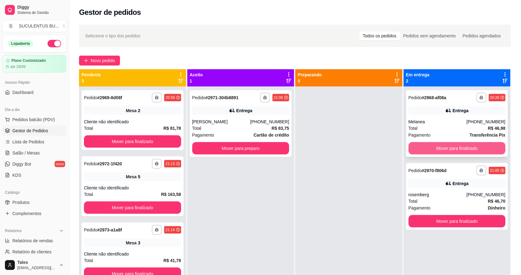
click at [459, 147] on button "Mover para finalizado" at bounding box center [457, 148] width 97 height 12
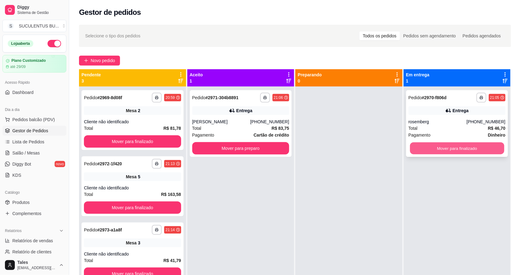
click at [451, 149] on button "Mover para finalizado" at bounding box center [457, 148] width 94 height 12
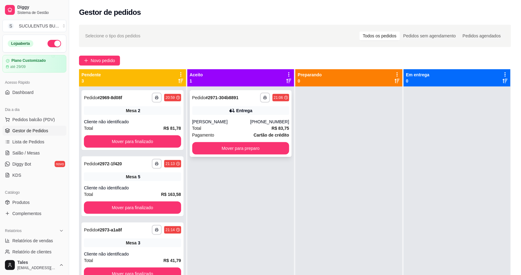
click at [230, 127] on div "Total R$ 83,75" at bounding box center [240, 128] width 97 height 7
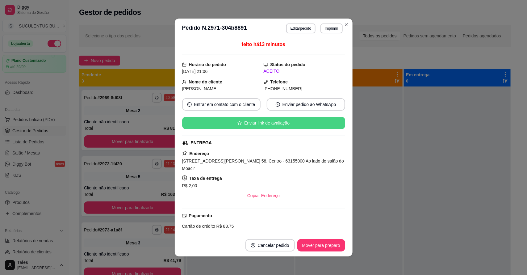
drag, startPoint x: 230, startPoint y: 127, endPoint x: 214, endPoint y: 150, distance: 28.3
click at [214, 150] on div "feito há 13 minutos Horário do pedido [DATE] 21:06 Status do pedido ACEITO Nome…" at bounding box center [263, 136] width 163 height 191
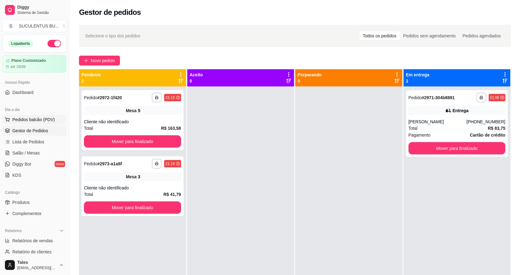
click at [53, 115] on button "Pedidos balcão (PDV)" at bounding box center [34, 120] width 64 height 10
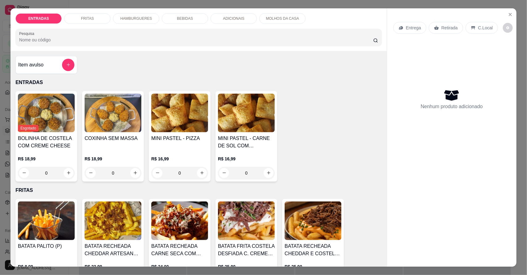
click at [148, 23] on div "HAMBURGUERES" at bounding box center [136, 18] width 46 height 10
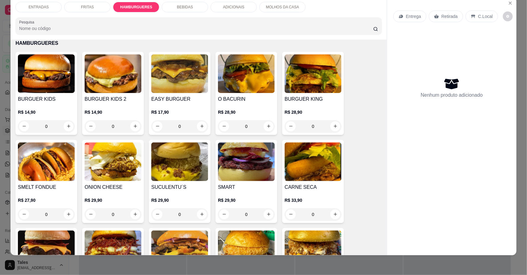
scroll to position [416, 0]
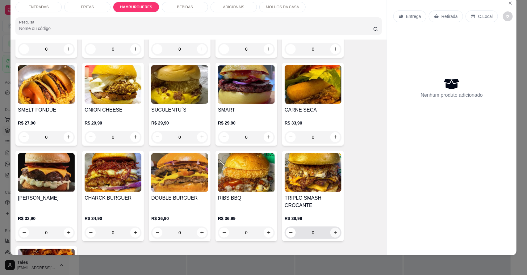
click at [331, 235] on button "increase-product-quantity" at bounding box center [335, 232] width 10 height 10
type input "1"
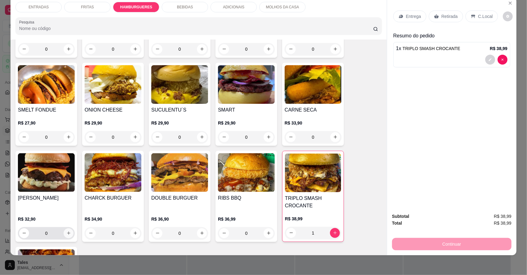
click at [67, 233] on icon "increase-product-quantity" at bounding box center [68, 233] width 5 height 5
type input "1"
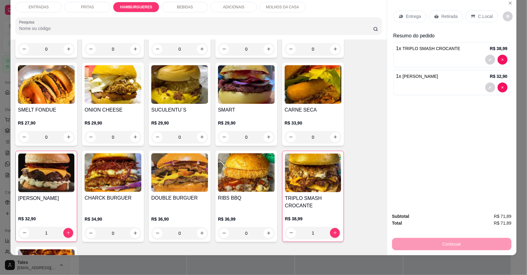
click at [188, 6] on p "BEBIDAS" at bounding box center [185, 7] width 16 height 5
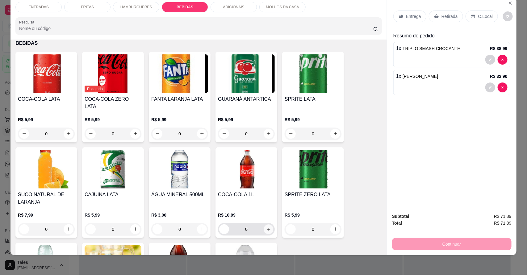
click at [269, 224] on button "increase-product-quantity" at bounding box center [269, 229] width 10 height 10
type input "1"
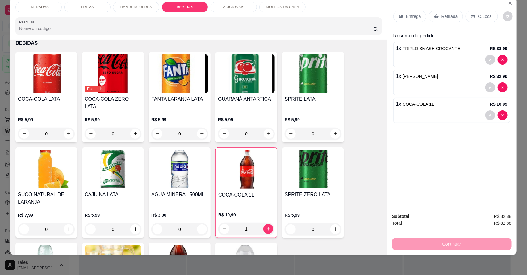
click at [406, 18] on p "Entrega" at bounding box center [413, 16] width 15 height 6
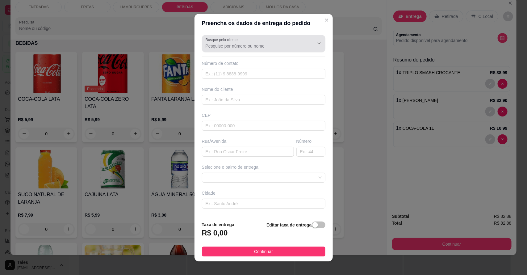
click at [249, 44] on input "Busque pelo cliente" at bounding box center [255, 46] width 99 height 6
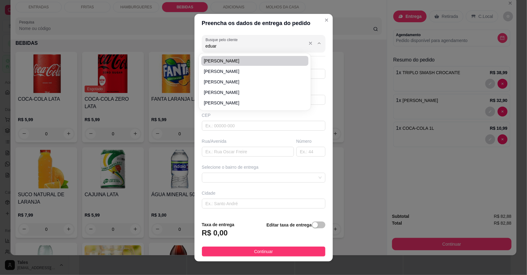
click at [243, 48] on input "eduar" at bounding box center [255, 46] width 99 height 6
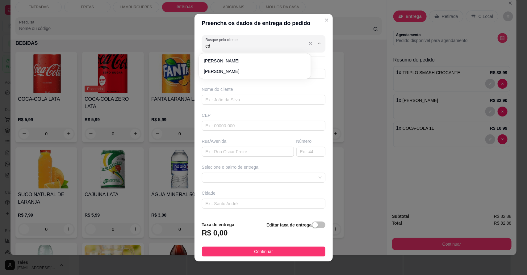
type input "e"
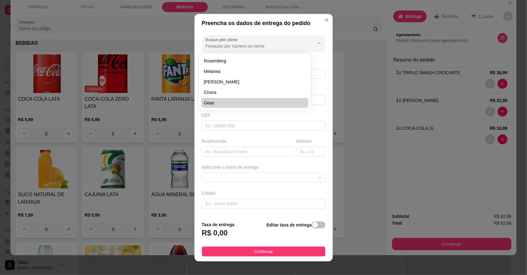
click at [381, 87] on div "Preencha os dados de entrega do pedido Busque pelo cliente Número de contato No…" at bounding box center [263, 137] width 527 height 275
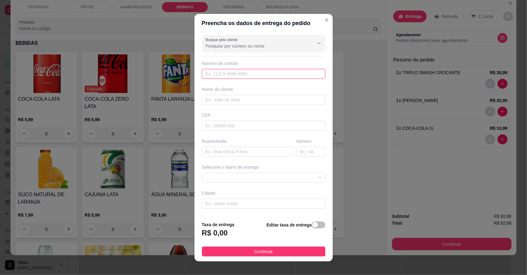
click at [236, 74] on input "text" at bounding box center [263, 74] width 123 height 10
type input "[PHONE_NUMBER]"
click at [226, 99] on input "text" at bounding box center [263, 100] width 123 height 10
type input "[PERSON_NAME]"
click at [226, 129] on input "text" at bounding box center [263, 126] width 123 height 10
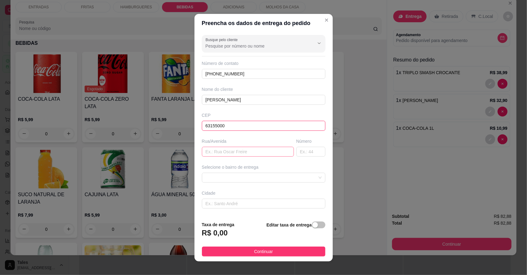
type input "63155000"
click at [246, 152] on input "text" at bounding box center [248, 152] width 92 height 10
click at [252, 182] on span at bounding box center [264, 177] width 116 height 9
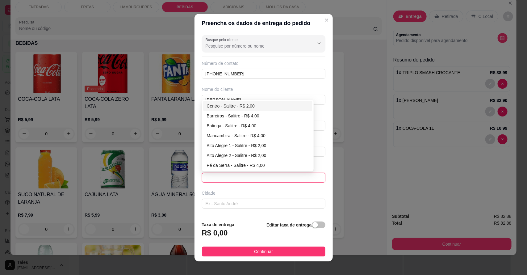
click at [225, 107] on div "Centro - Salitre - R$ 2,00" at bounding box center [258, 105] width 102 height 7
type input "Salitre"
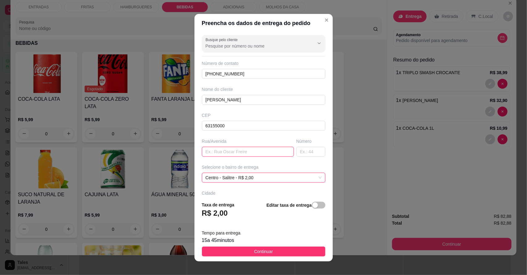
click at [251, 153] on input "text" at bounding box center [248, 152] width 92 height 10
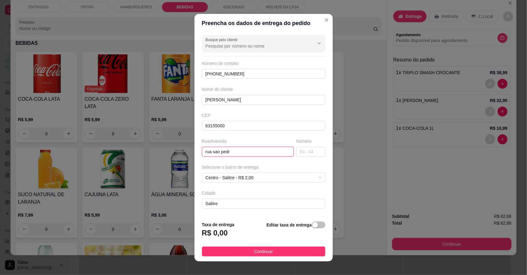
type input "rua [GEOGRAPHIC_DATA]"
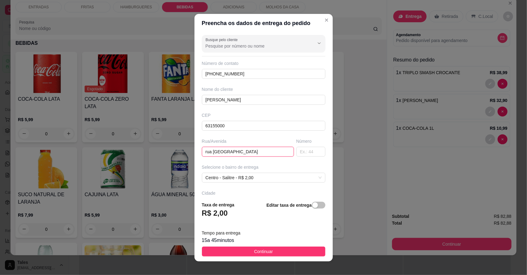
scroll to position [6, 0]
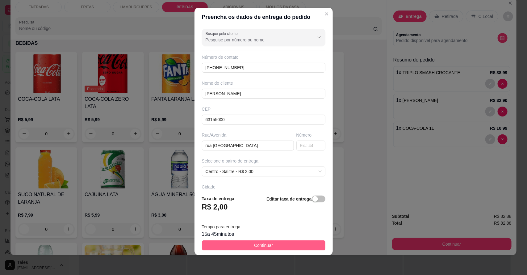
click at [259, 244] on span "Continuar" at bounding box center [263, 245] width 19 height 7
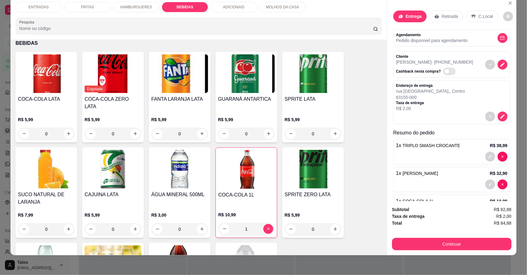
scroll to position [28, 0]
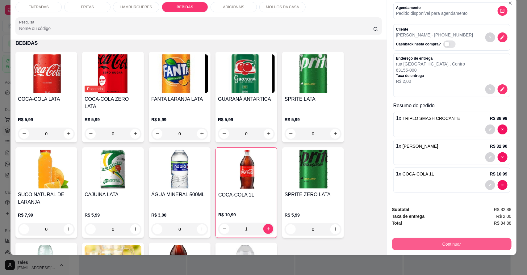
click at [463, 243] on button "Continuar" at bounding box center [451, 244] width 119 height 12
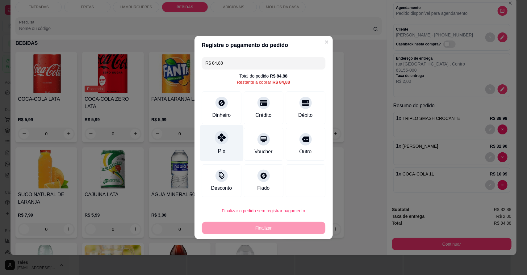
click at [226, 143] on div "Pix" at bounding box center [222, 143] width 44 height 36
type input "R$ 0,00"
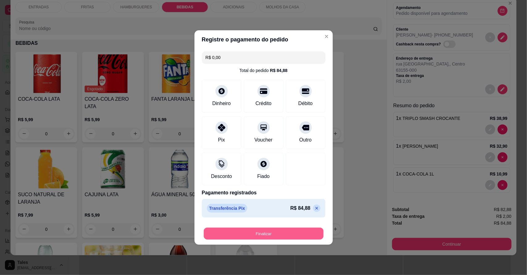
click at [298, 235] on button "Finalizar" at bounding box center [264, 233] width 120 height 12
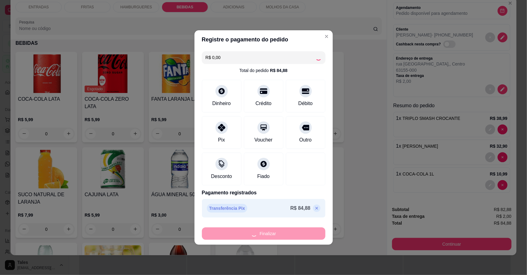
type input "0"
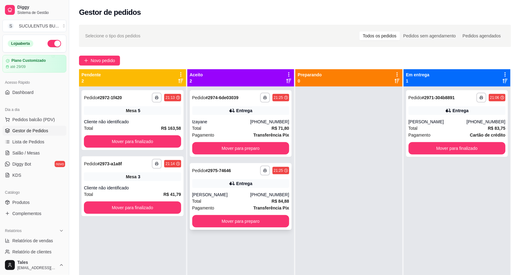
click at [246, 198] on div "Total R$ 84,88" at bounding box center [240, 201] width 97 height 7
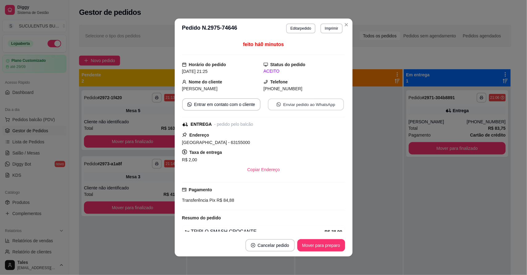
click at [281, 107] on button "Enviar pedido ao WhatsApp" at bounding box center [306, 104] width 76 height 12
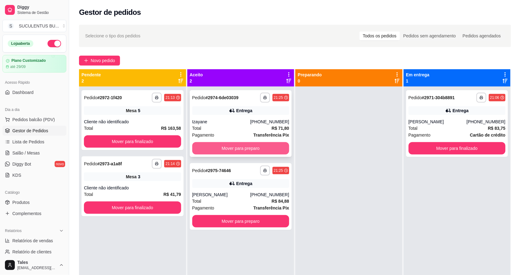
click at [238, 147] on button "Mover para preparo" at bounding box center [240, 148] width 97 height 12
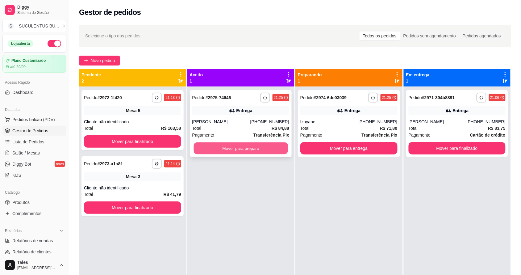
click at [223, 147] on button "Mover para preparo" at bounding box center [241, 148] width 94 height 12
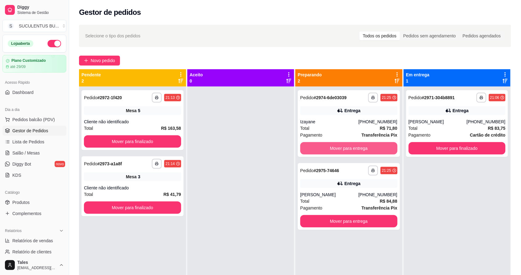
drag, startPoint x: 369, startPoint y: 148, endPoint x: 279, endPoint y: 182, distance: 96.2
click at [279, 182] on div at bounding box center [240, 223] width 107 height 275
click at [457, 130] on div "Total R$ 83,75" at bounding box center [457, 128] width 97 height 7
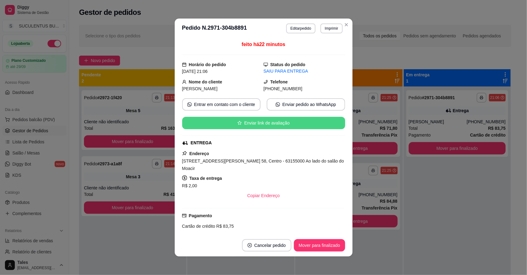
click at [300, 126] on button "Enviar link de avaliação" at bounding box center [263, 123] width 163 height 12
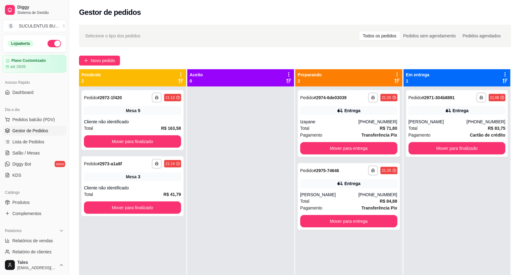
drag, startPoint x: 405, startPoint y: 162, endPoint x: 177, endPoint y: 284, distance: 258.6
drag, startPoint x: 177, startPoint y: 284, endPoint x: 157, endPoint y: 227, distance: 60.4
click at [157, 227] on div "**********" at bounding box center [132, 223] width 107 height 275
click at [37, 142] on span "Lista de Pedidos" at bounding box center [28, 142] width 32 height 6
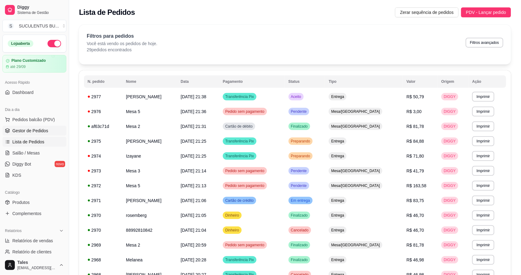
click at [48, 135] on link "Gestor de Pedidos" at bounding box center [34, 131] width 64 height 10
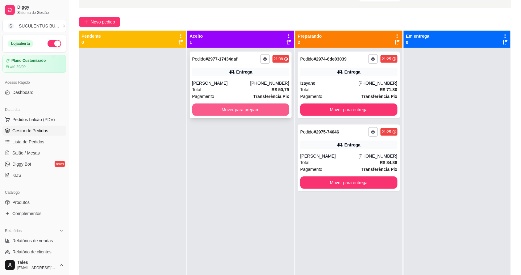
click at [216, 112] on button "Mover para preparo" at bounding box center [240, 109] width 97 height 12
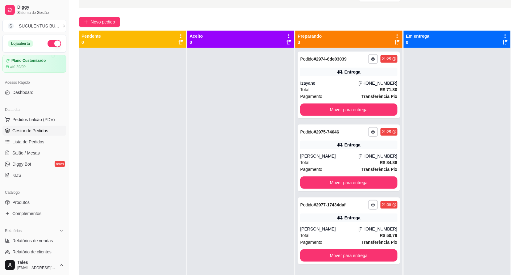
drag, startPoint x: 192, startPoint y: 110, endPoint x: 456, endPoint y: 150, distance: 266.9
click at [456, 150] on div at bounding box center [457, 185] width 107 height 275
click at [352, 85] on div "Izayane" at bounding box center [329, 83] width 58 height 6
click at [351, 147] on div "Entrega" at bounding box center [352, 145] width 16 height 6
click at [338, 236] on div "Total R$ 50,79" at bounding box center [348, 235] width 97 height 7
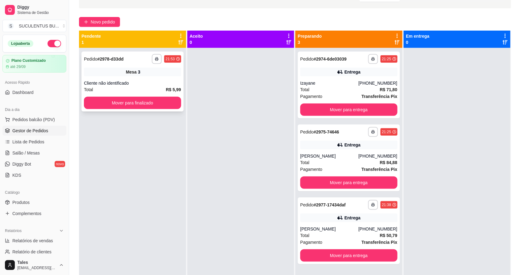
click at [150, 85] on div "Cliente não identificado" at bounding box center [132, 83] width 97 height 6
click at [157, 61] on button "button" at bounding box center [157, 59] width 10 height 10
click at [250, 94] on div at bounding box center [240, 185] width 107 height 275
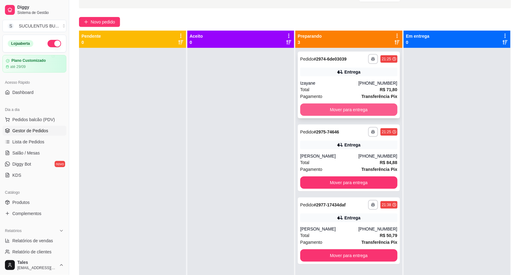
click at [311, 110] on button "Mover para entrega" at bounding box center [348, 109] width 97 height 12
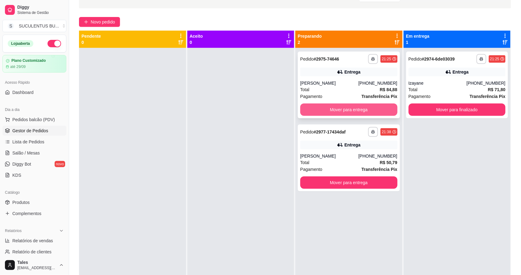
click at [359, 106] on button "Mover para entrega" at bounding box center [348, 109] width 97 height 12
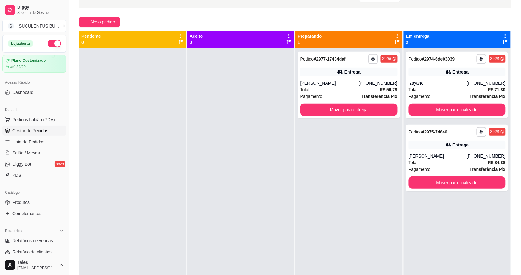
drag, startPoint x: 52, startPoint y: 6, endPoint x: 161, endPoint y: 127, distance: 162.8
click at [161, 127] on div at bounding box center [132, 185] width 107 height 275
drag, startPoint x: 257, startPoint y: 180, endPoint x: 268, endPoint y: 206, distance: 27.9
drag, startPoint x: 268, startPoint y: 206, endPoint x: 273, endPoint y: 206, distance: 4.7
click at [270, 210] on div at bounding box center [240, 185] width 107 height 275
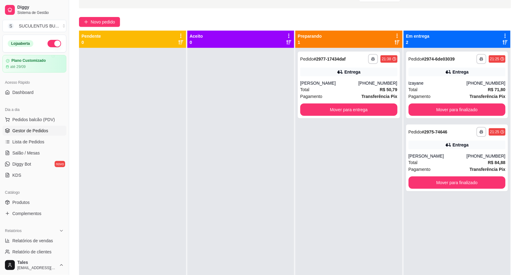
click at [273, 205] on div at bounding box center [240, 185] width 107 height 275
drag, startPoint x: 273, startPoint y: 204, endPoint x: 241, endPoint y: 208, distance: 32.9
click at [241, 208] on div at bounding box center [240, 185] width 107 height 275
drag, startPoint x: 243, startPoint y: 207, endPoint x: 252, endPoint y: 221, distance: 17.3
click at [252, 221] on div at bounding box center [240, 185] width 107 height 275
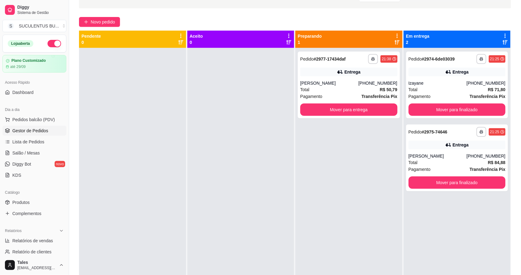
click at [252, 221] on div at bounding box center [240, 185] width 107 height 275
drag, startPoint x: 244, startPoint y: 200, endPoint x: 266, endPoint y: 194, distance: 22.2
click at [245, 200] on div at bounding box center [240, 185] width 107 height 275
click at [337, 197] on div "**********" at bounding box center [348, 185] width 107 height 275
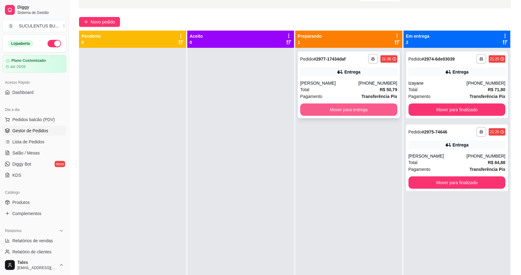
click at [363, 104] on button "Mover para entrega" at bounding box center [348, 109] width 97 height 12
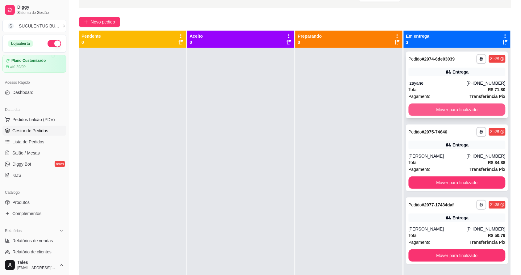
click at [452, 110] on button "Mover para finalizado" at bounding box center [457, 109] width 97 height 12
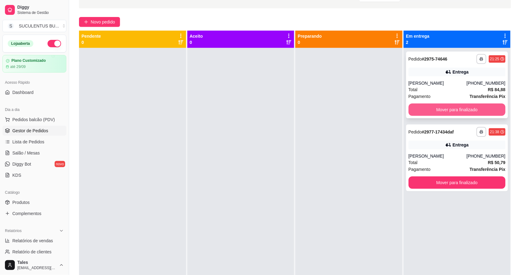
click at [446, 111] on button "Mover para finalizado" at bounding box center [457, 109] width 97 height 12
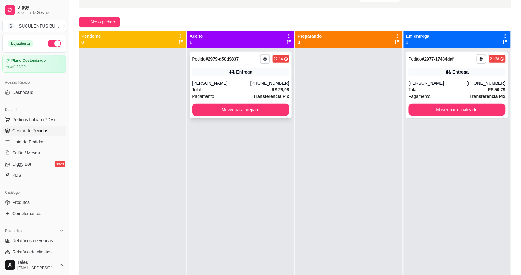
click at [254, 87] on div "Total R$ 26,98" at bounding box center [240, 89] width 97 height 7
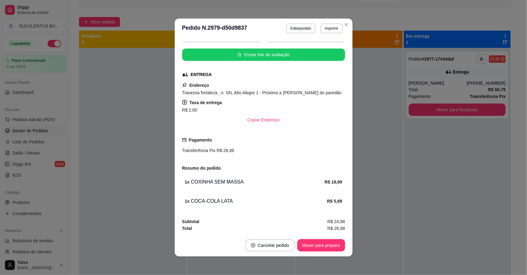
scroll to position [1, 0]
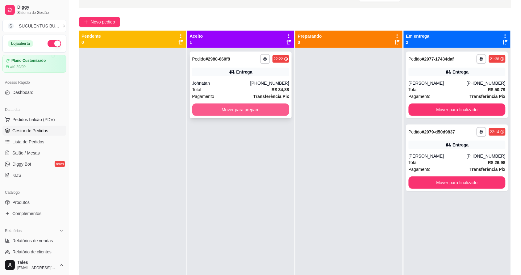
click at [228, 107] on button "Mover para preparo" at bounding box center [240, 109] width 97 height 12
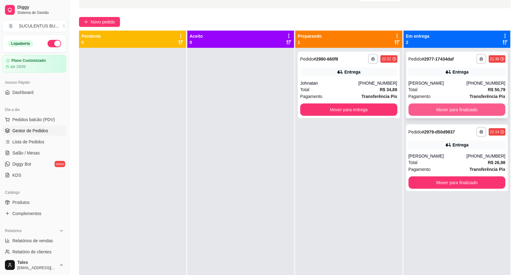
click at [429, 108] on button "Mover para finalizado" at bounding box center [457, 109] width 97 height 12
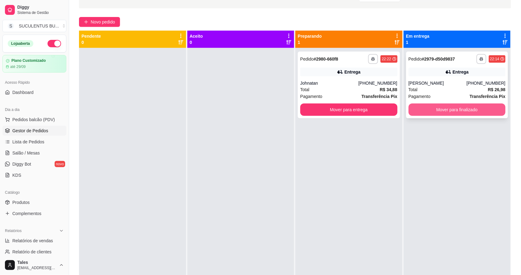
click at [469, 113] on button "Mover para finalizado" at bounding box center [457, 109] width 97 height 12
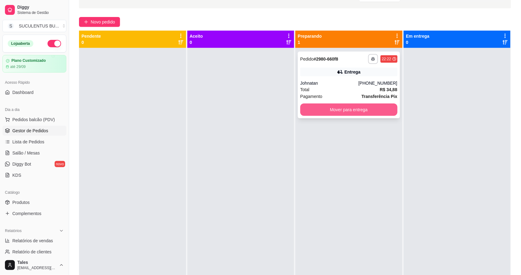
click at [338, 110] on button "Mover para entrega" at bounding box center [348, 109] width 97 height 12
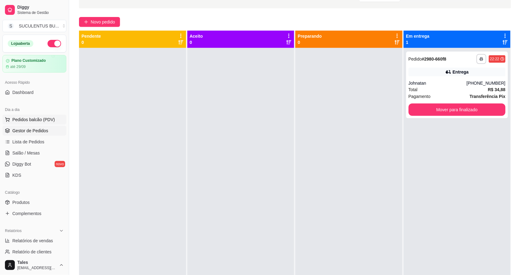
click at [39, 116] on button "Pedidos balcão (PDV)" at bounding box center [34, 120] width 64 height 10
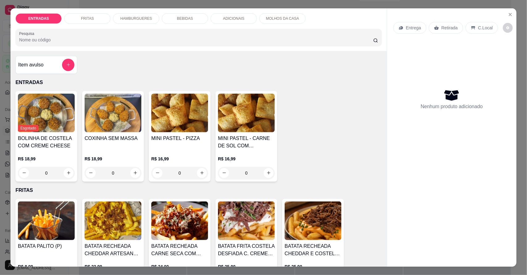
click at [123, 17] on p "HAMBURGUERES" at bounding box center [136, 18] width 32 height 5
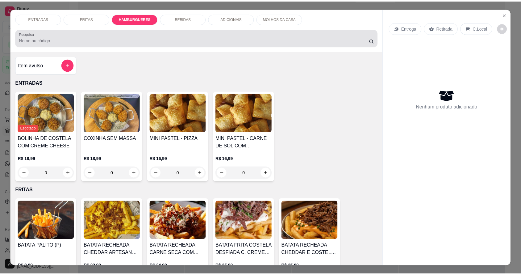
scroll to position [11, 0]
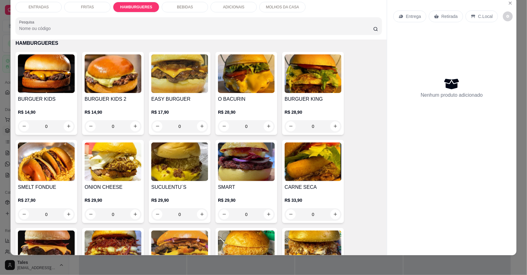
click at [197, 127] on div "0" at bounding box center [179, 126] width 57 height 12
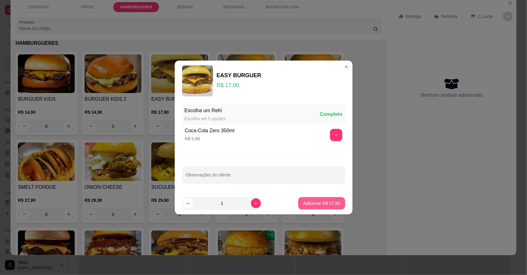
click at [329, 202] on p "Adicionar R$ 17,90" at bounding box center [321, 203] width 37 height 6
type input "1"
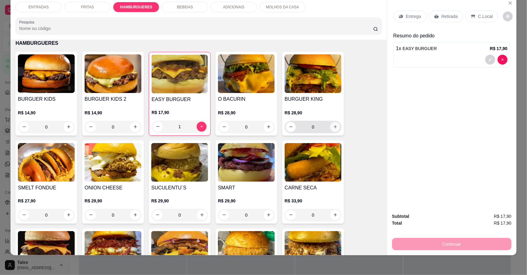
click at [333, 127] on icon "increase-product-quantity" at bounding box center [335, 126] width 5 height 5
type input "1"
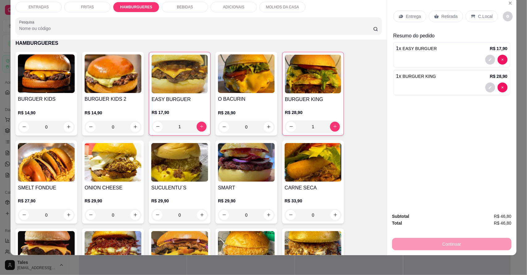
click at [416, 18] on p "Entrega" at bounding box center [413, 16] width 15 height 6
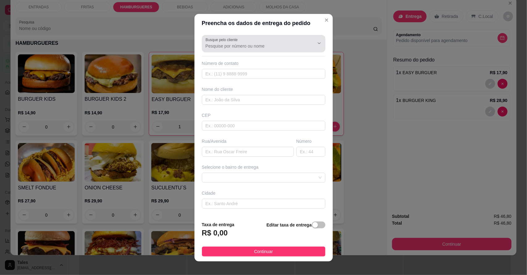
click at [235, 42] on div at bounding box center [264, 43] width 116 height 12
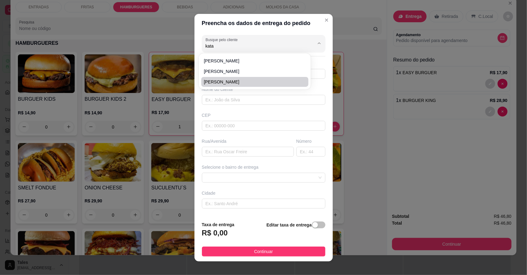
click at [228, 84] on span "[PERSON_NAME]" at bounding box center [252, 82] width 96 height 6
type input "[PERSON_NAME]"
type input "88994541990"
type input "[PERSON_NAME]"
type input "63155000"
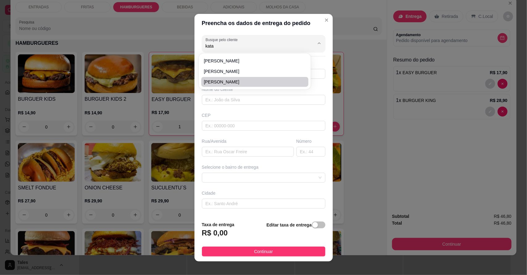
type input "Rua [PERSON_NAME]"
type input "220"
type input "Salitre"
type input "Casa de Adilma"
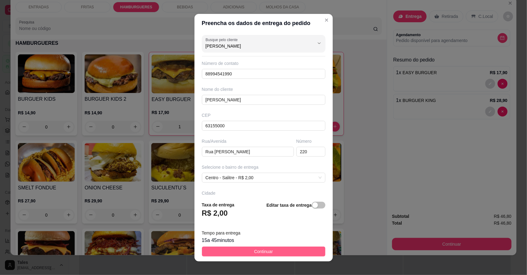
click at [268, 250] on button "Continuar" at bounding box center [263, 251] width 123 height 10
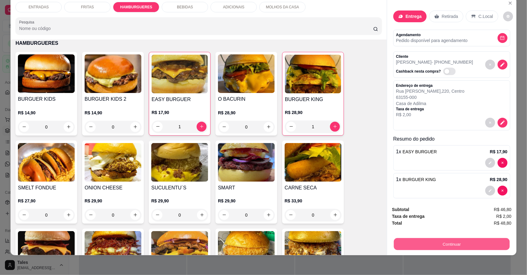
click at [475, 247] on button "Continuar" at bounding box center [452, 244] width 116 height 12
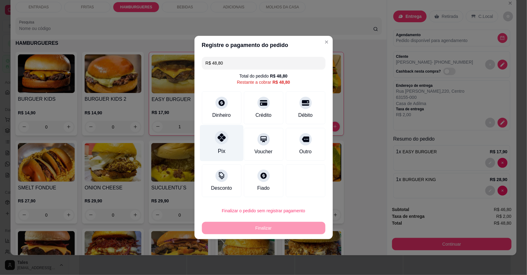
click at [227, 141] on div "Pix" at bounding box center [222, 143] width 44 height 36
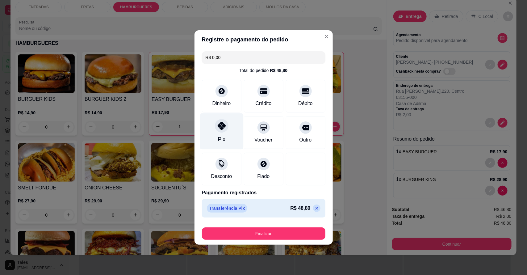
type input "R$ 0,00"
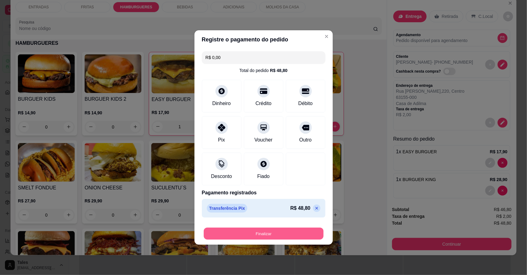
click at [263, 235] on button "Finalizar" at bounding box center [264, 233] width 120 height 12
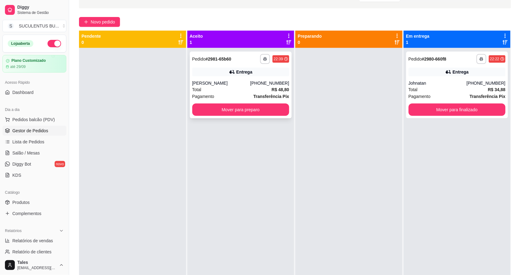
click at [243, 88] on div "Total R$ 48,80" at bounding box center [240, 89] width 97 height 7
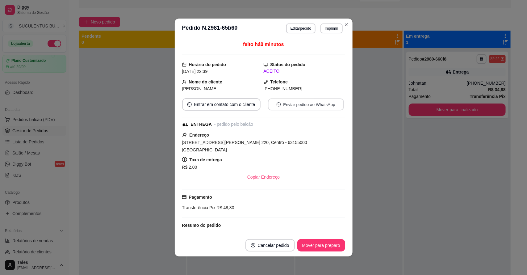
click at [294, 107] on button "Enviar pedido ao WhatsApp" at bounding box center [306, 104] width 76 height 12
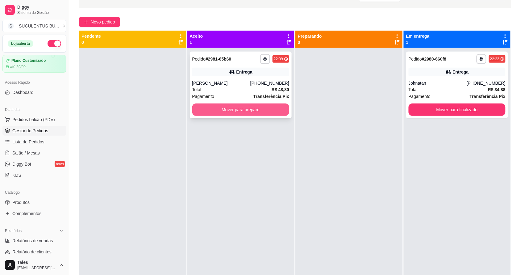
click at [239, 108] on button "Mover para preparo" at bounding box center [240, 109] width 97 height 12
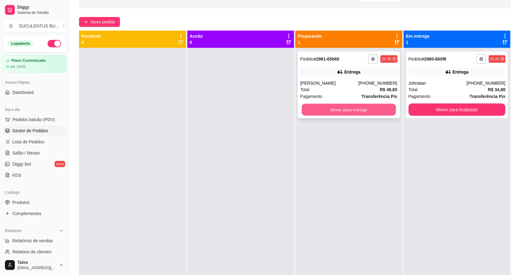
click at [341, 112] on button "Mover para entrega" at bounding box center [349, 110] width 94 height 12
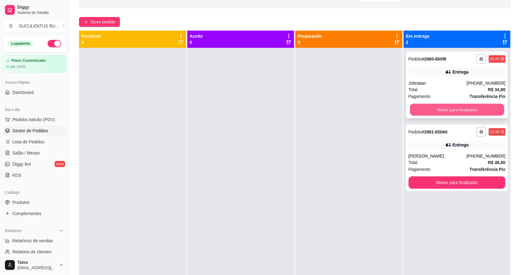
click at [428, 106] on button "Mover para finalizado" at bounding box center [457, 110] width 94 height 12
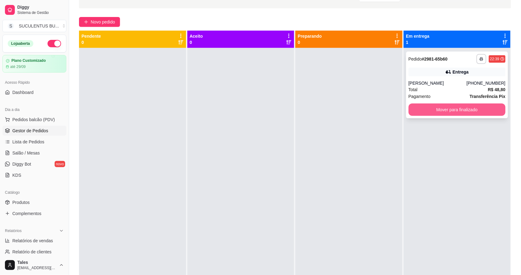
click at [448, 113] on button "Mover para finalizado" at bounding box center [457, 109] width 97 height 12
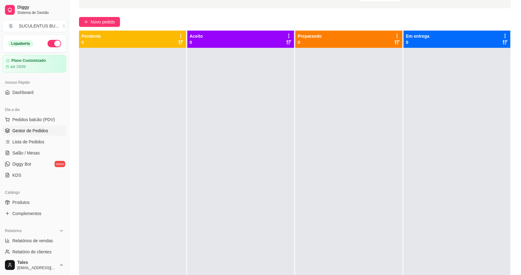
drag, startPoint x: 424, startPoint y: 17, endPoint x: 226, endPoint y: 90, distance: 211.2
click at [225, 91] on div at bounding box center [240, 185] width 107 height 275
click at [27, 150] on span "Salão / Mesas" at bounding box center [25, 153] width 27 height 6
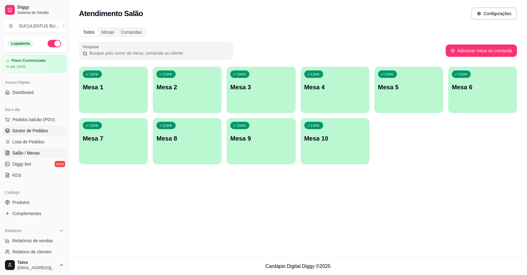
click at [25, 134] on span "Gestor de Pedidos" at bounding box center [30, 130] width 36 height 6
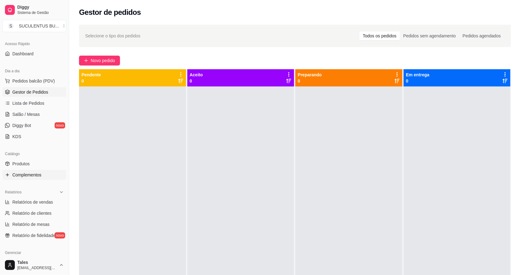
scroll to position [154, 0]
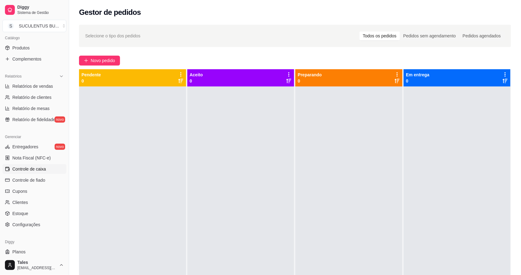
click at [38, 171] on span "Controle de caixa" at bounding box center [29, 169] width 34 height 6
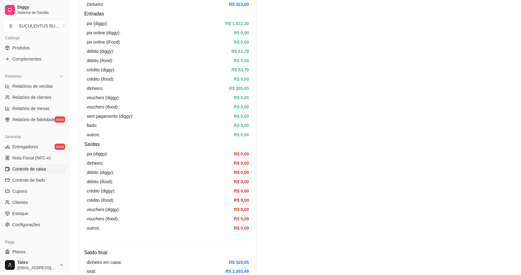
scroll to position [116, 0]
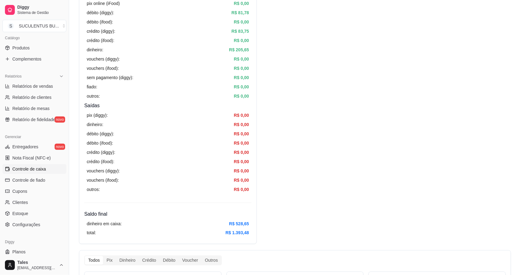
drag, startPoint x: 253, startPoint y: 224, endPoint x: 199, endPoint y: 215, distance: 55.1
click at [199, 215] on h4 "Saldo final" at bounding box center [167, 213] width 167 height 7
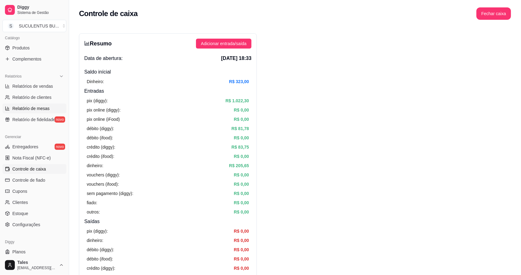
scroll to position [0, 0]
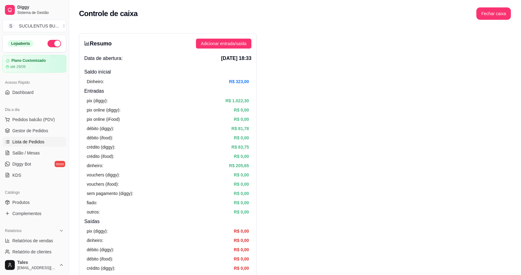
click at [36, 144] on span "Lista de Pedidos" at bounding box center [28, 142] width 32 height 6
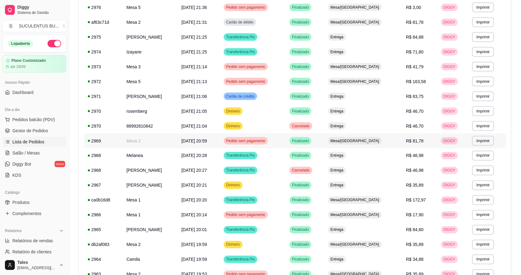
scroll to position [303, 0]
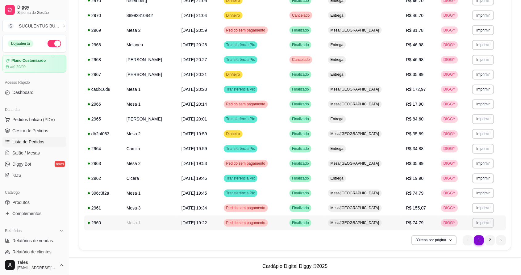
click at [366, 223] on span "Mesa/[GEOGRAPHIC_DATA]" at bounding box center [354, 222] width 51 height 5
click at [182, 195] on td "[DATE] 19:45" at bounding box center [199, 193] width 42 height 15
click at [491, 239] on li "2" at bounding box center [490, 240] width 10 height 10
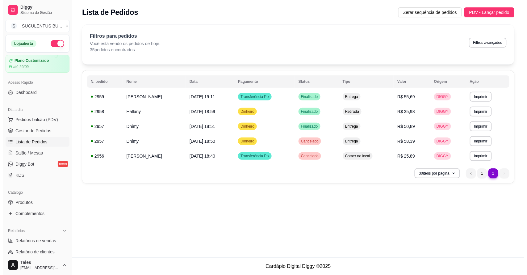
scroll to position [0, 0]
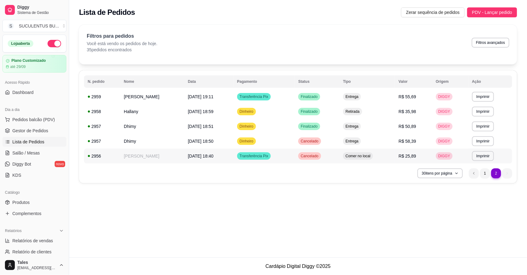
click at [323, 156] on td "Cancelado" at bounding box center [316, 155] width 45 height 15
click at [42, 122] on span "Pedidos balcão (PDV)" at bounding box center [33, 119] width 43 height 6
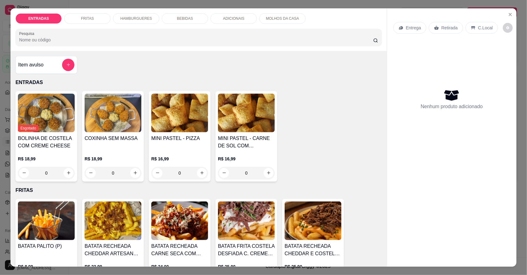
click at [138, 17] on p "HAMBURGUERES" at bounding box center [136, 18] width 32 height 5
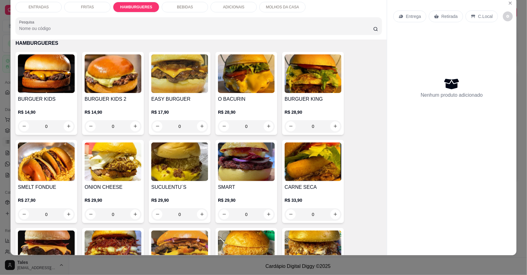
click at [201, 124] on div "0" at bounding box center [179, 126] width 57 height 12
click at [198, 126] on div "0" at bounding box center [179, 126] width 57 height 12
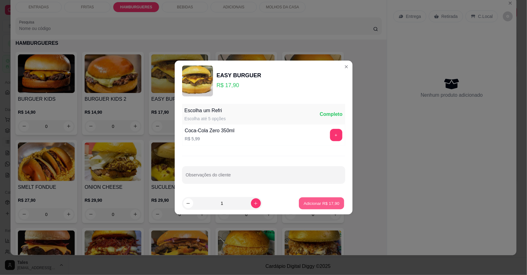
click at [310, 204] on p "Adicionar R$ 17,90" at bounding box center [322, 203] width 36 height 6
type input "1"
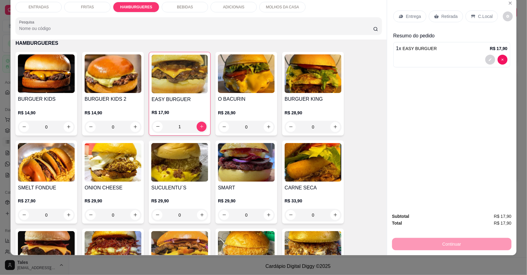
click at [172, 8] on div "BEBIDAS" at bounding box center [185, 7] width 46 height 10
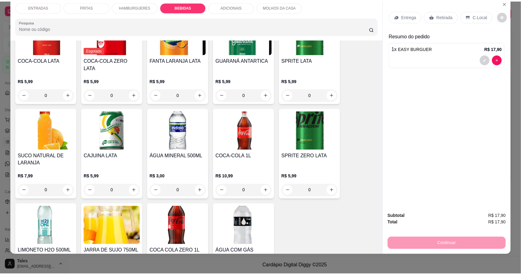
scroll to position [711, 0]
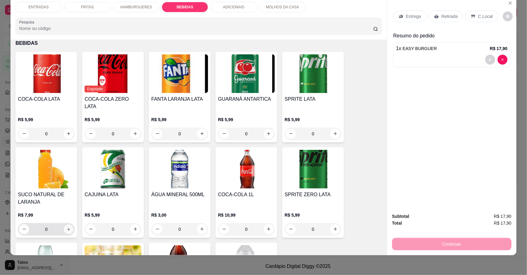
click at [66, 227] on icon "increase-product-quantity" at bounding box center [68, 229] width 5 height 5
type input "1"
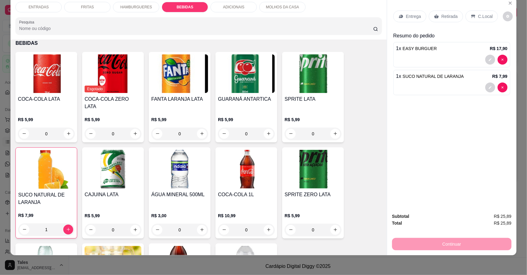
click at [447, 16] on p "Retirada" at bounding box center [449, 16] width 16 height 6
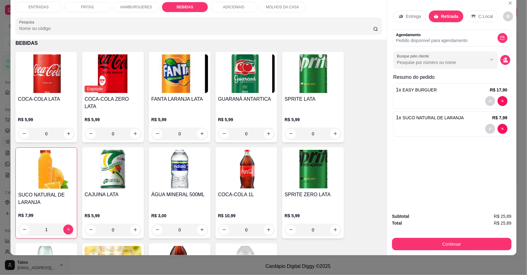
click at [450, 16] on p "Retirada" at bounding box center [449, 16] width 17 height 6
click at [478, 13] on p "C.Local" at bounding box center [485, 16] width 15 height 6
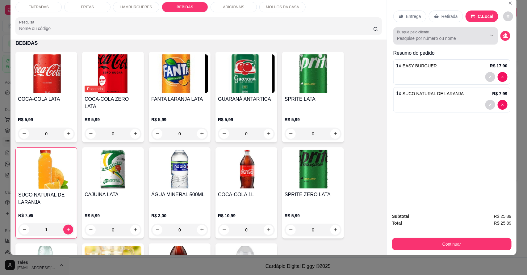
click at [480, 41] on div at bounding box center [445, 36] width 97 height 12
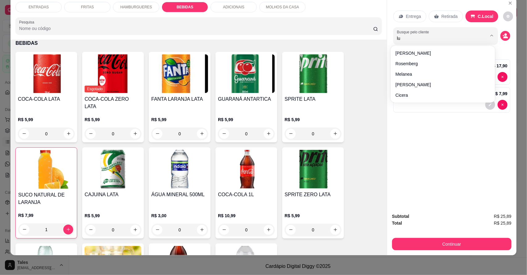
type input "lua"
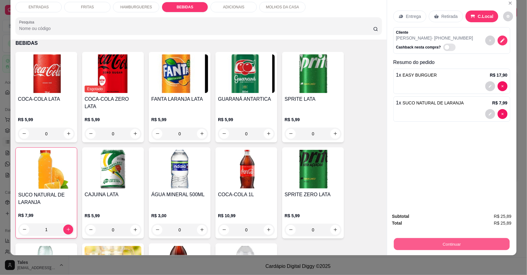
click at [431, 241] on button "Continuar" at bounding box center [452, 244] width 116 height 12
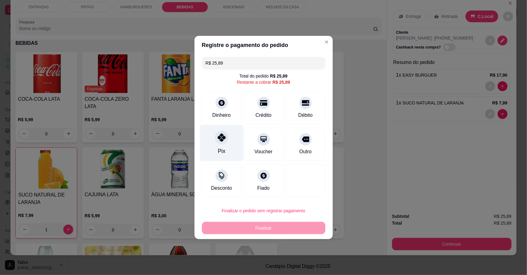
click at [223, 140] on icon at bounding box center [221, 137] width 8 height 8
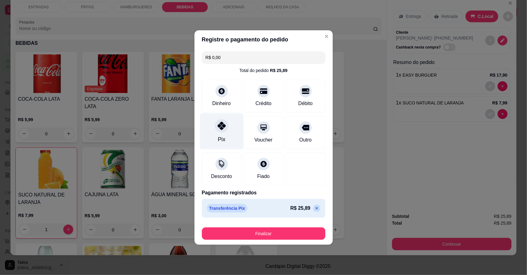
type input "R$ 0,00"
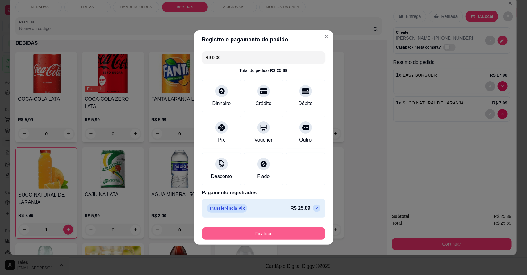
click at [258, 229] on button "Finalizar" at bounding box center [263, 233] width 123 height 12
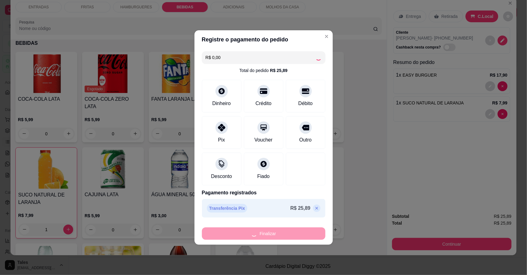
type input "0"
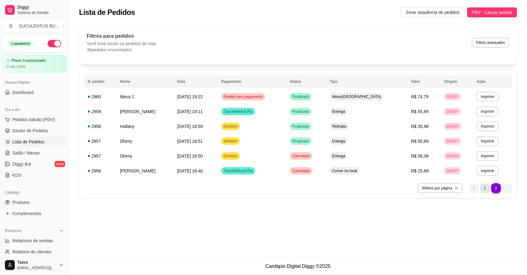
click at [488, 188] on li "1" at bounding box center [485, 188] width 10 height 10
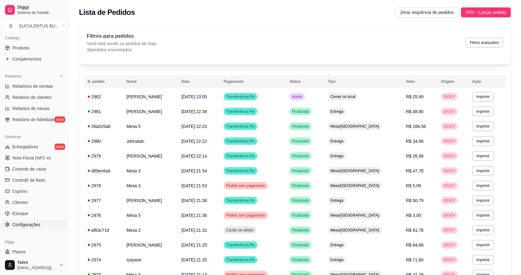
scroll to position [169, 0]
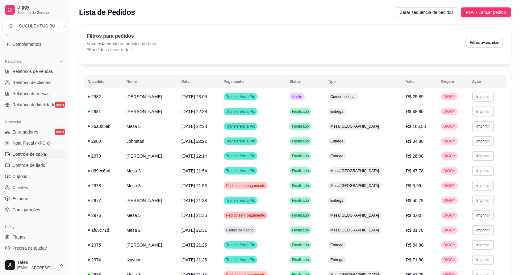
click at [39, 155] on span "Controle de caixa" at bounding box center [29, 154] width 34 height 6
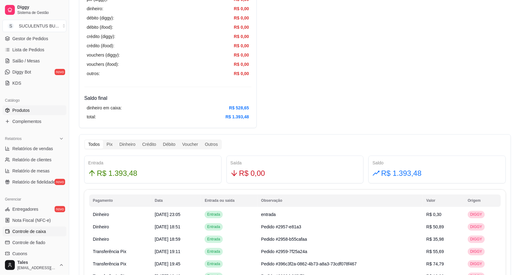
scroll to position [53, 0]
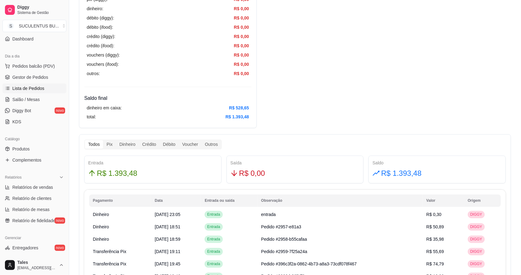
click at [28, 86] on span "Lista de Pedidos" at bounding box center [28, 88] width 32 height 6
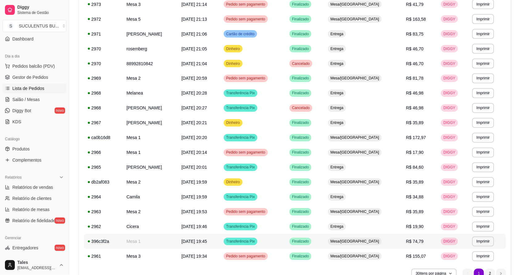
scroll to position [303, 0]
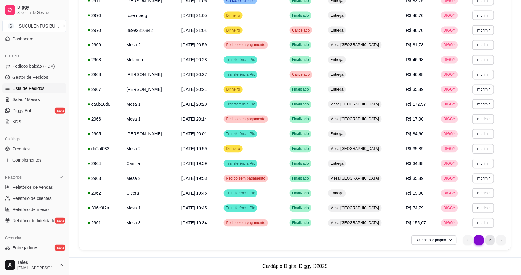
click at [489, 242] on li "2" at bounding box center [490, 240] width 10 height 10
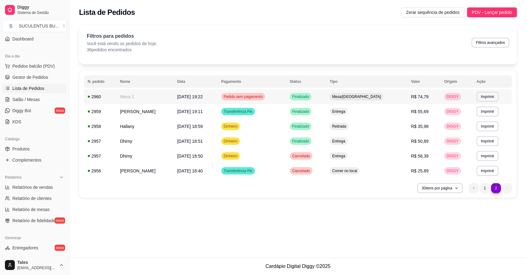
click at [214, 100] on td "[DATE] 19:22" at bounding box center [195, 96] width 44 height 15
click at [488, 190] on li "1" at bounding box center [485, 188] width 10 height 10
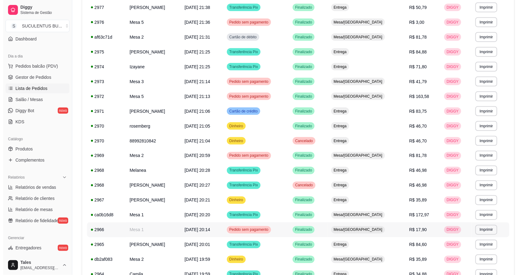
scroll to position [303, 0]
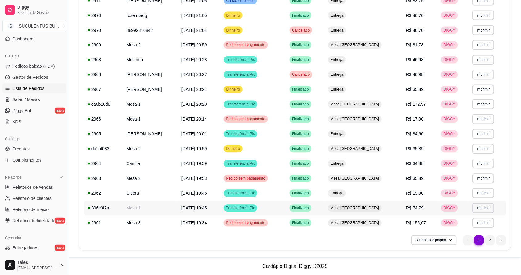
click at [184, 210] on td "[DATE] 19:45" at bounding box center [199, 208] width 42 height 15
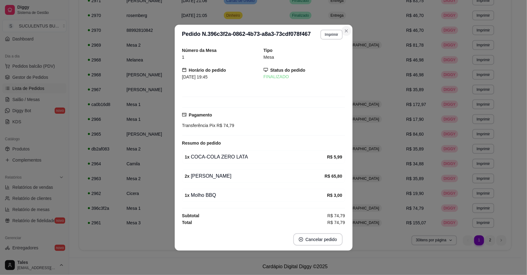
click at [354, 32] on div "**********" at bounding box center [263, 137] width 527 height 275
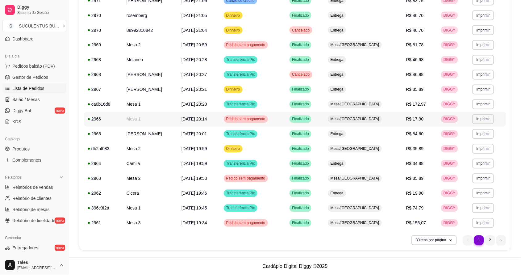
click at [152, 115] on td "Mesa 1" at bounding box center [150, 119] width 55 height 15
click at [154, 105] on td "Mesa 1" at bounding box center [150, 104] width 55 height 15
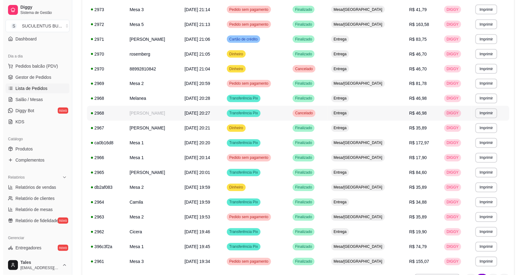
scroll to position [226, 0]
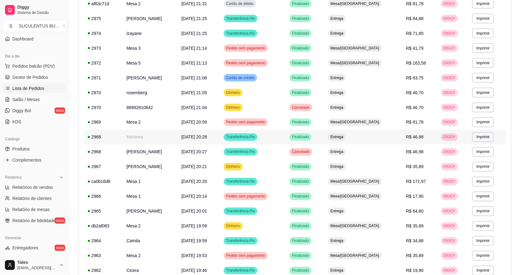
click at [286, 137] on td "Transferência Pix" at bounding box center [253, 137] width 66 height 15
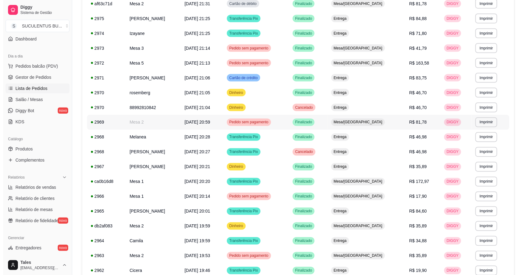
scroll to position [188, 0]
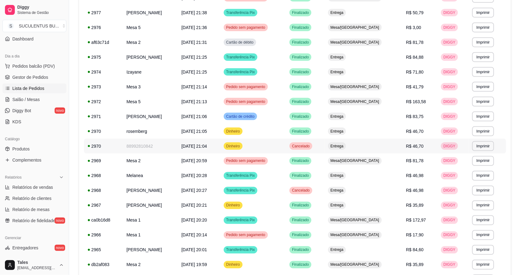
click at [280, 144] on td "Dinheiro" at bounding box center [253, 146] width 66 height 15
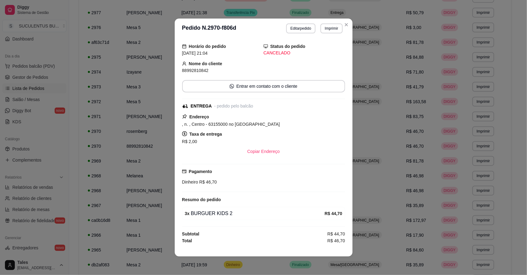
scroll to position [1, 0]
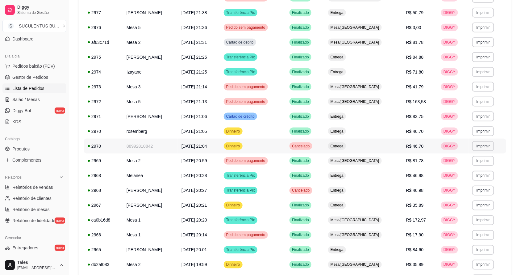
click at [312, 148] on div "Cancelado" at bounding box center [301, 145] width 23 height 7
click at [207, 102] on span "[DATE] 21:13" at bounding box center [194, 101] width 26 height 5
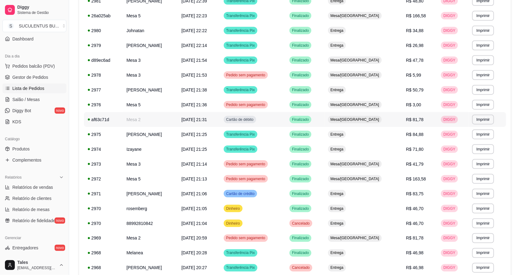
scroll to position [72, 0]
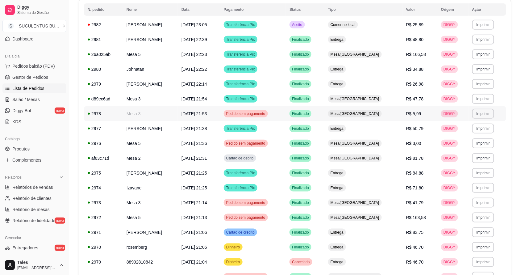
click at [163, 118] on td "Mesa 3" at bounding box center [150, 113] width 55 height 15
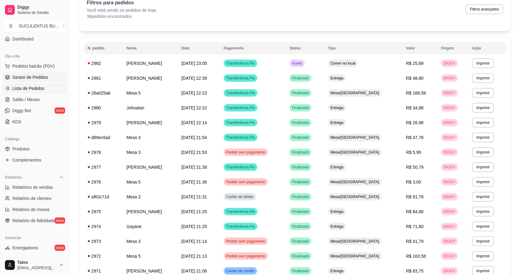
click at [30, 77] on span "Gestor de Pedidos" at bounding box center [30, 77] width 36 height 6
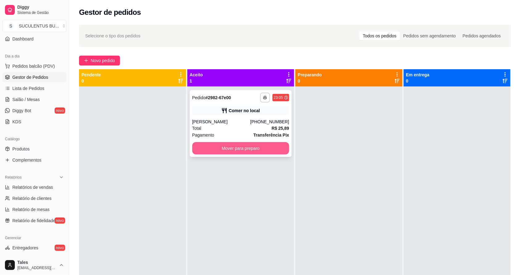
click at [263, 148] on button "Mover para preparo" at bounding box center [240, 148] width 97 height 12
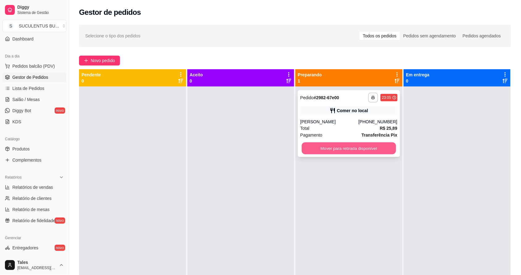
click at [360, 147] on button "Mover para retirada disponível" at bounding box center [349, 148] width 94 height 12
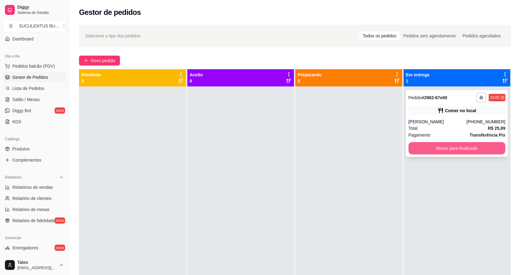
click at [436, 144] on button "Mover para finalizado" at bounding box center [457, 148] width 97 height 12
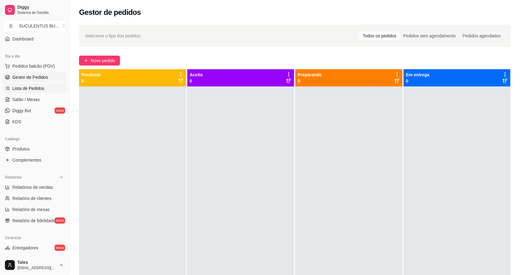
click at [19, 87] on span "Lista de Pedidos" at bounding box center [28, 88] width 32 height 6
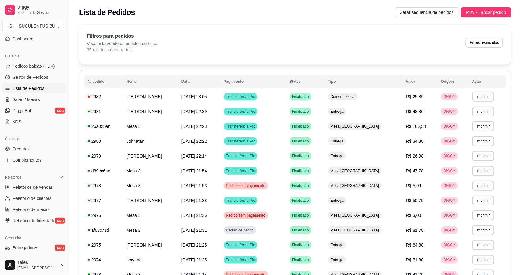
scroll to position [169, 0]
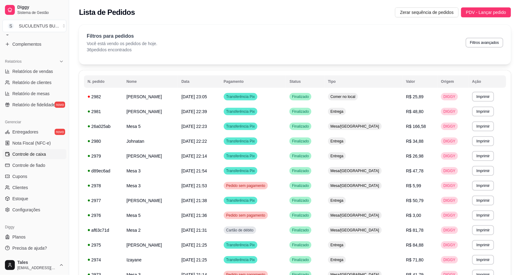
click at [24, 157] on link "Controle de caixa" at bounding box center [34, 154] width 64 height 10
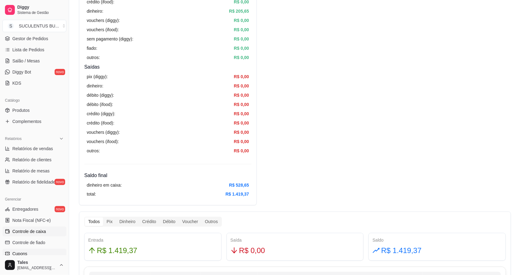
scroll to position [53, 0]
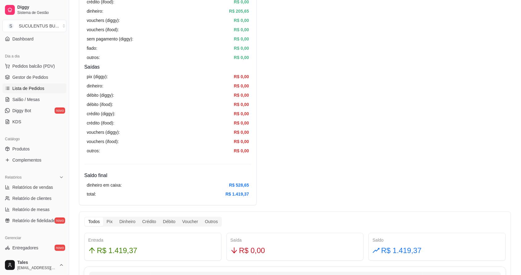
click at [34, 91] on span "Lista de Pedidos" at bounding box center [28, 88] width 32 height 6
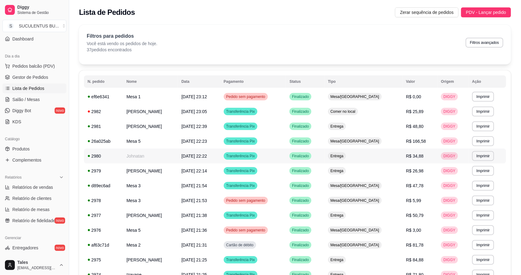
scroll to position [303, 0]
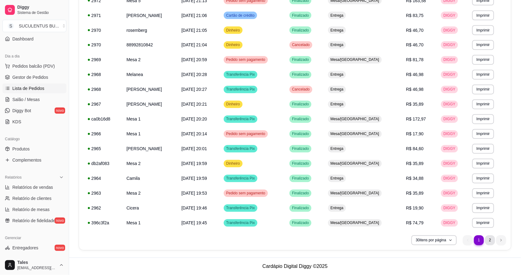
click at [487, 241] on li "2" at bounding box center [490, 240] width 10 height 10
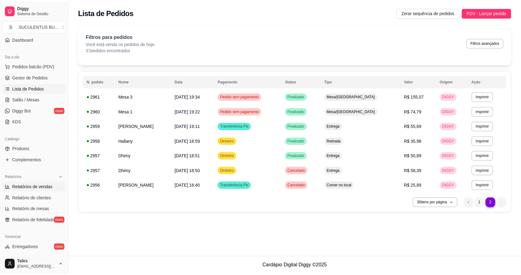
scroll to position [131, 0]
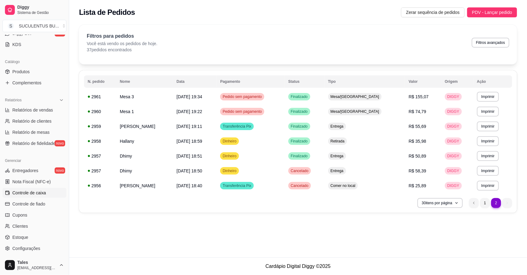
click at [26, 194] on span "Controle de caixa" at bounding box center [29, 193] width 34 height 6
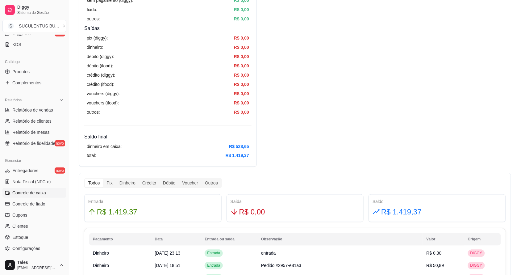
scroll to position [15, 0]
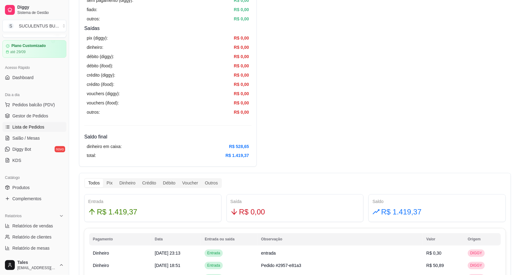
click at [37, 123] on link "Lista de Pedidos" at bounding box center [34, 127] width 64 height 10
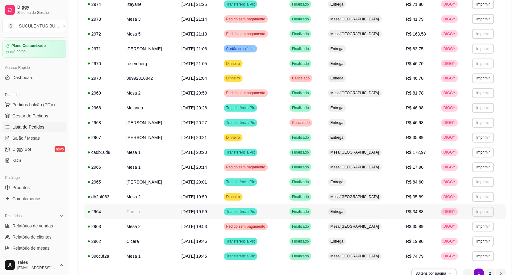
scroll to position [303, 0]
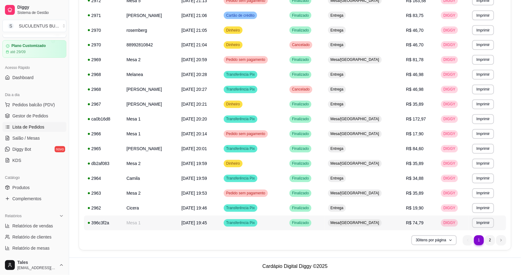
click at [286, 225] on td "Transferência Pix" at bounding box center [253, 222] width 66 height 15
click at [489, 241] on li "2" at bounding box center [490, 240] width 10 height 10
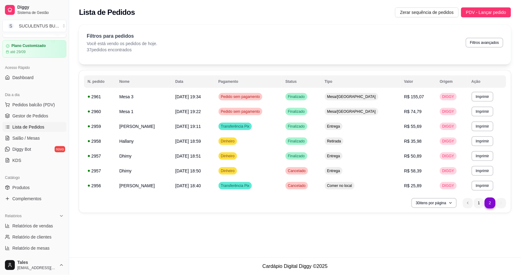
scroll to position [0, 0]
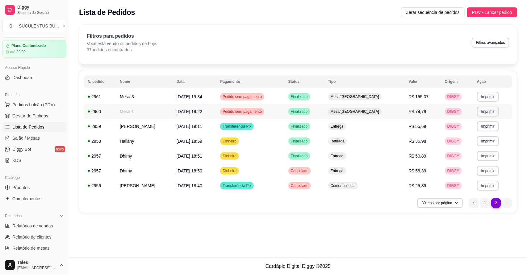
click at [284, 114] on td "Pedido sem pagamento" at bounding box center [250, 111] width 68 height 15
click at [484, 204] on li "1" at bounding box center [485, 203] width 10 height 10
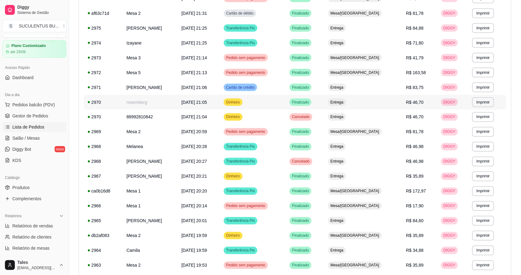
scroll to position [303, 0]
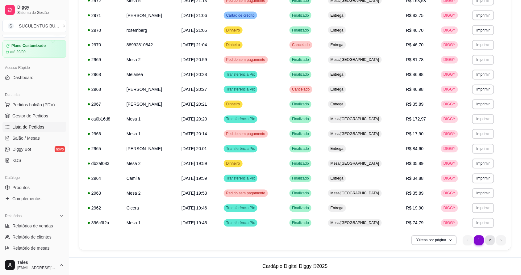
click at [492, 240] on li "2" at bounding box center [490, 240] width 10 height 10
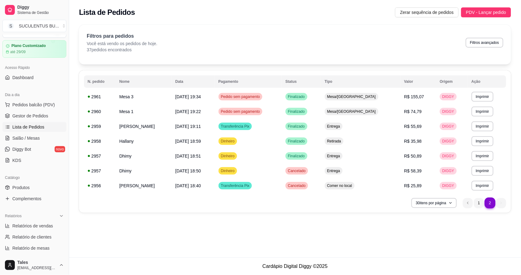
scroll to position [0, 0]
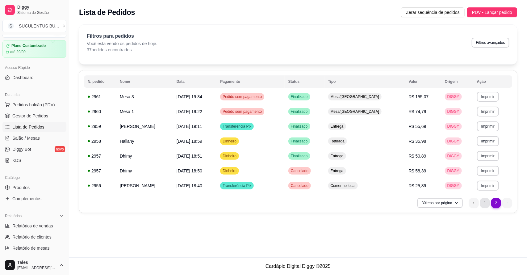
click at [483, 203] on li "1" at bounding box center [485, 203] width 10 height 10
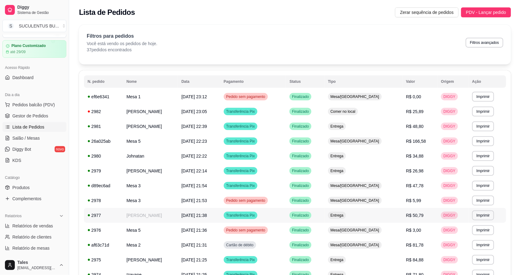
drag, startPoint x: 194, startPoint y: 214, endPoint x: 246, endPoint y: 215, distance: 52.2
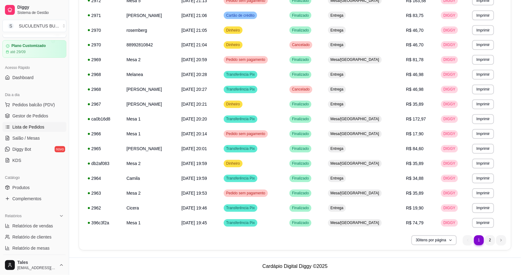
scroll to position [131, 0]
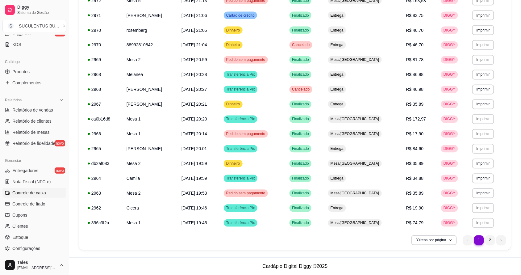
click at [35, 194] on span "Controle de caixa" at bounding box center [29, 193] width 34 height 6
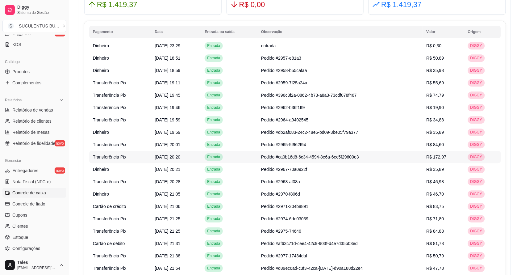
scroll to position [362, 0]
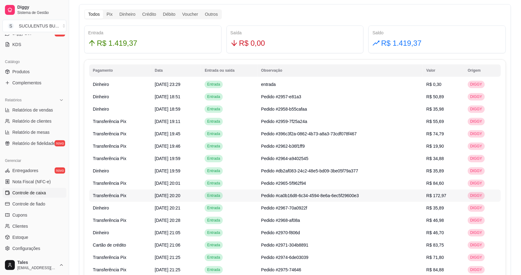
click at [390, 194] on td "Pedido #ca0b16d8-6c34-4594-8e6a-6ec5f29600e3" at bounding box center [339, 195] width 165 height 12
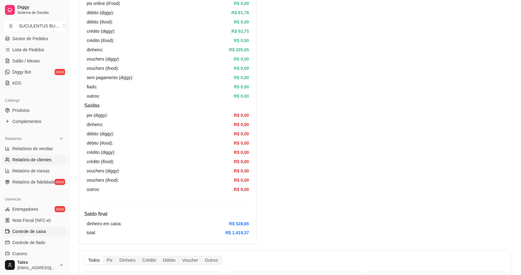
scroll to position [53, 0]
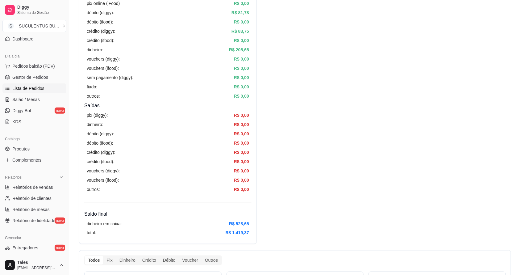
click at [34, 88] on span "Lista de Pedidos" at bounding box center [28, 88] width 32 height 6
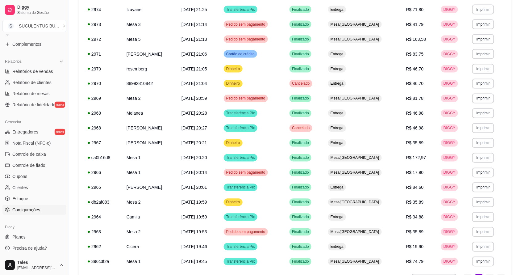
scroll to position [303, 0]
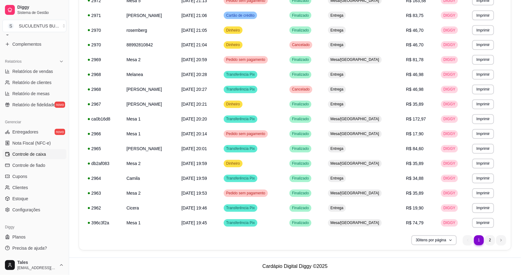
click at [31, 153] on span "Controle de caixa" at bounding box center [29, 154] width 34 height 6
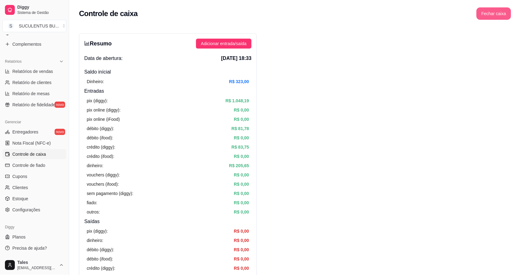
click at [494, 15] on button "Fechar caixa" at bounding box center [494, 13] width 35 height 12
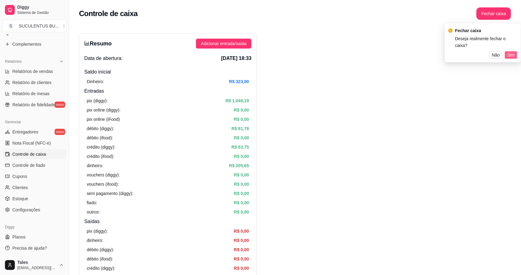
click at [513, 52] on span "Sim" at bounding box center [510, 55] width 7 height 7
